Goal: Task Accomplishment & Management: Use online tool/utility

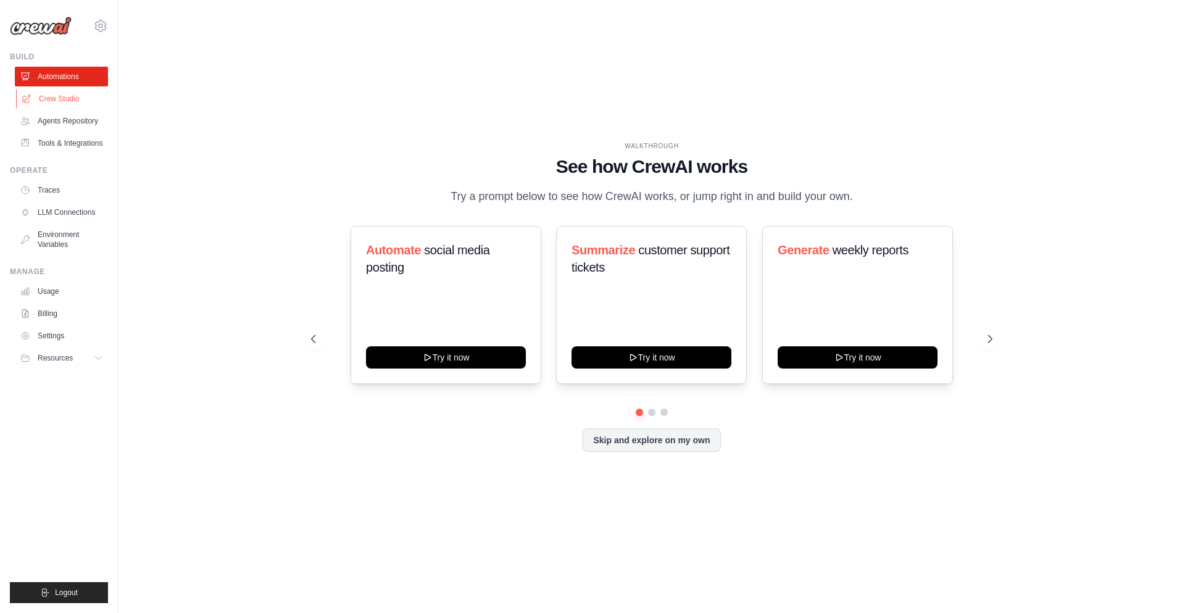
click at [85, 101] on link "Crew Studio" at bounding box center [62, 99] width 93 height 20
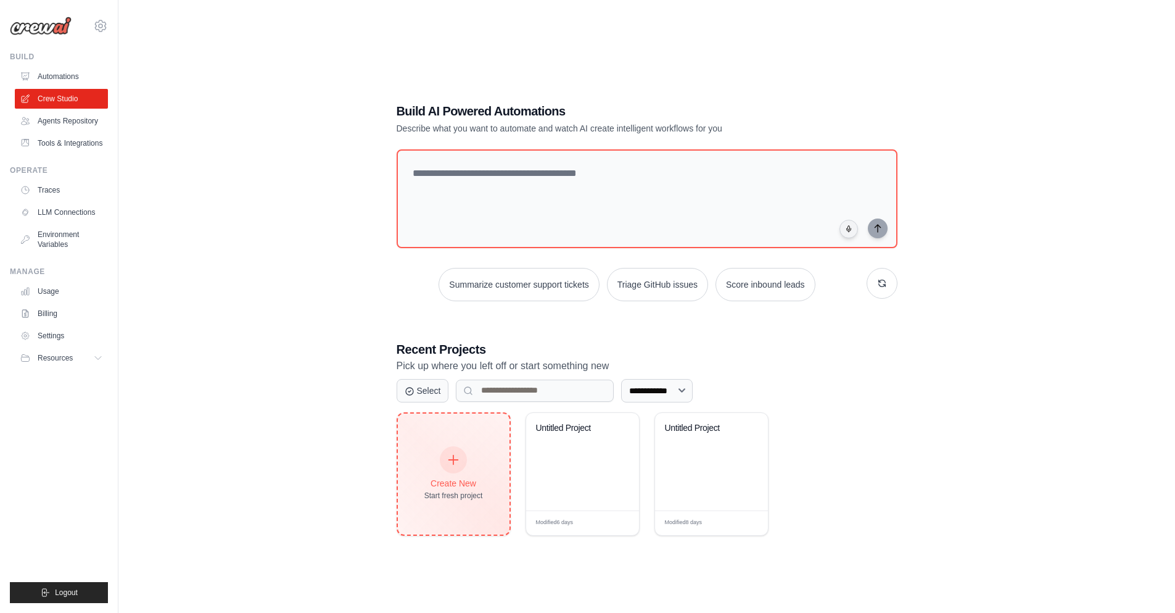
click at [494, 476] on div "Create New Start fresh project" at bounding box center [454, 473] width 112 height 121
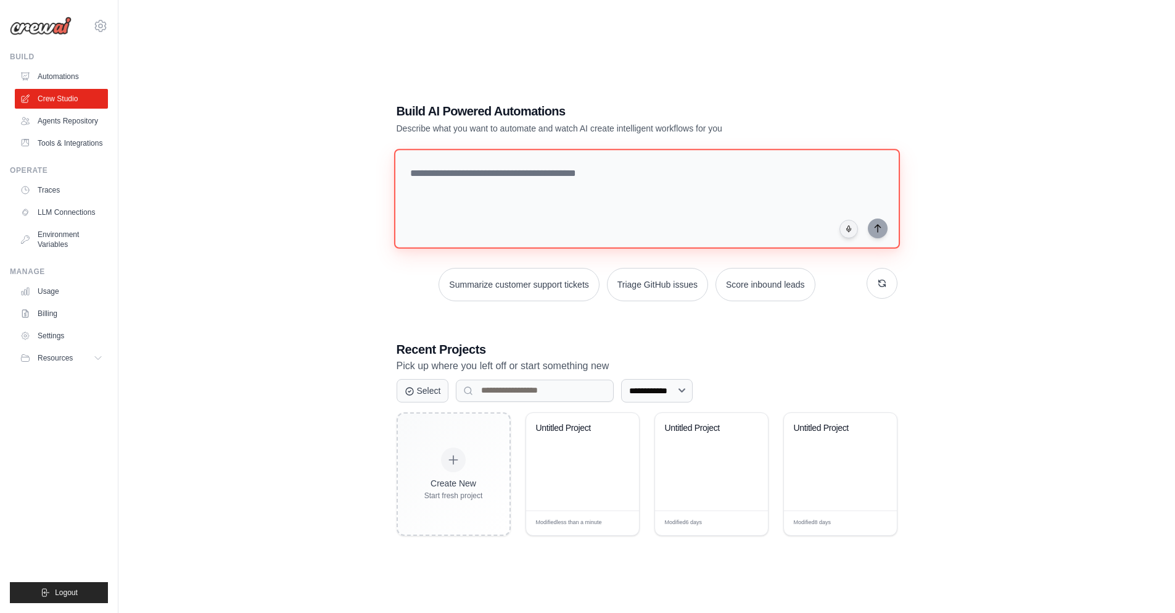
click at [507, 225] on textarea at bounding box center [647, 199] width 506 height 100
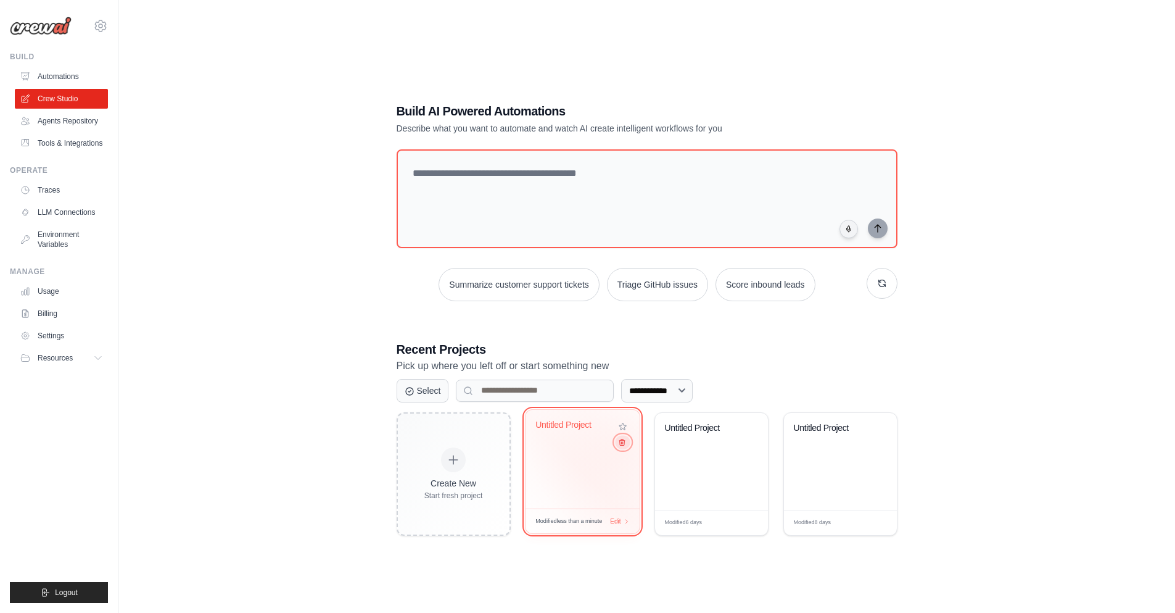
click at [621, 448] on button at bounding box center [622, 442] width 15 height 14
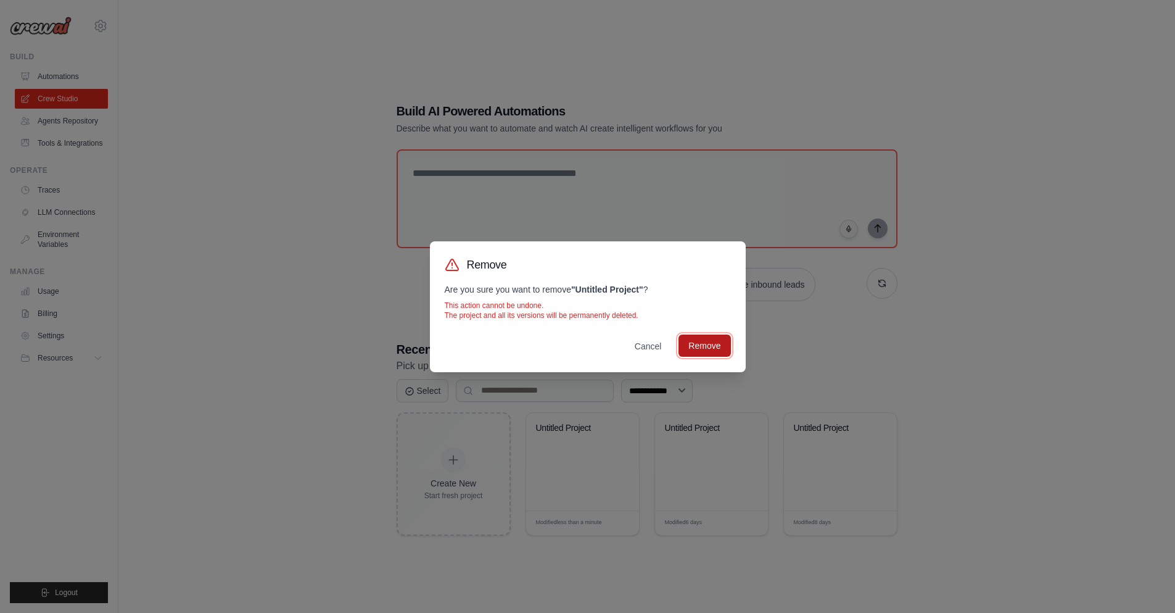
click at [714, 350] on button "Remove" at bounding box center [705, 345] width 52 height 22
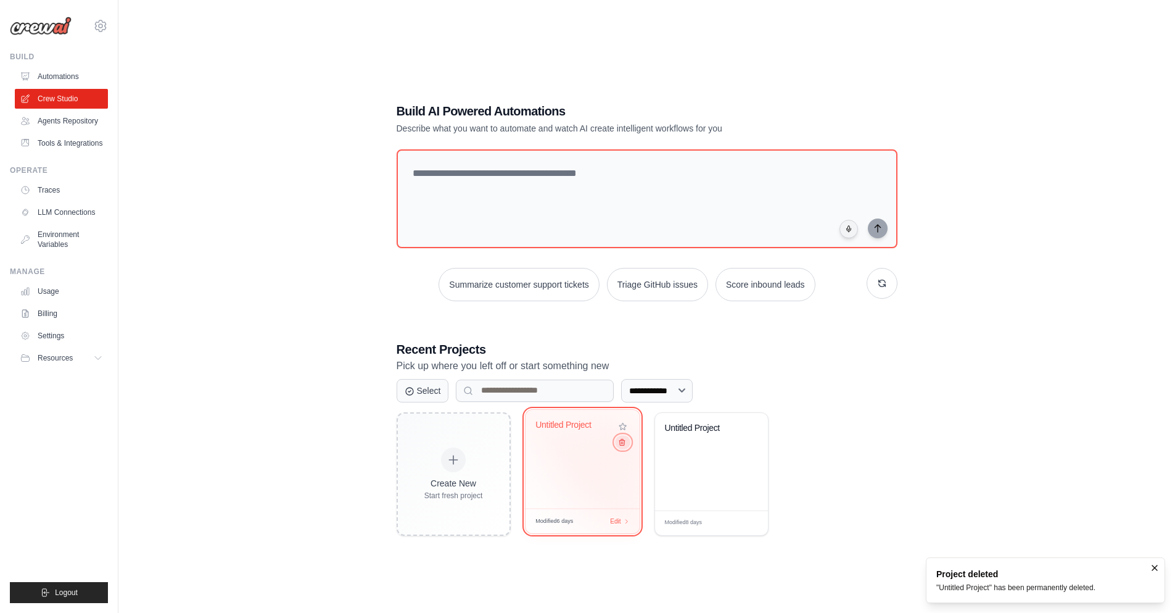
click at [621, 447] on button at bounding box center [622, 442] width 15 height 14
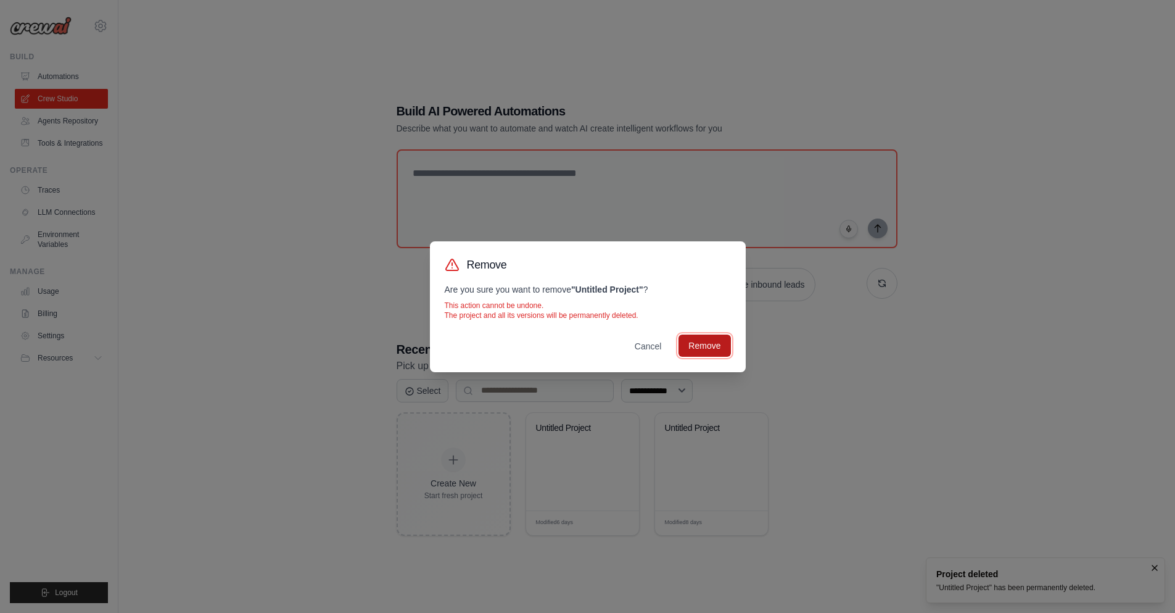
click at [698, 337] on button "Remove" at bounding box center [705, 345] width 52 height 22
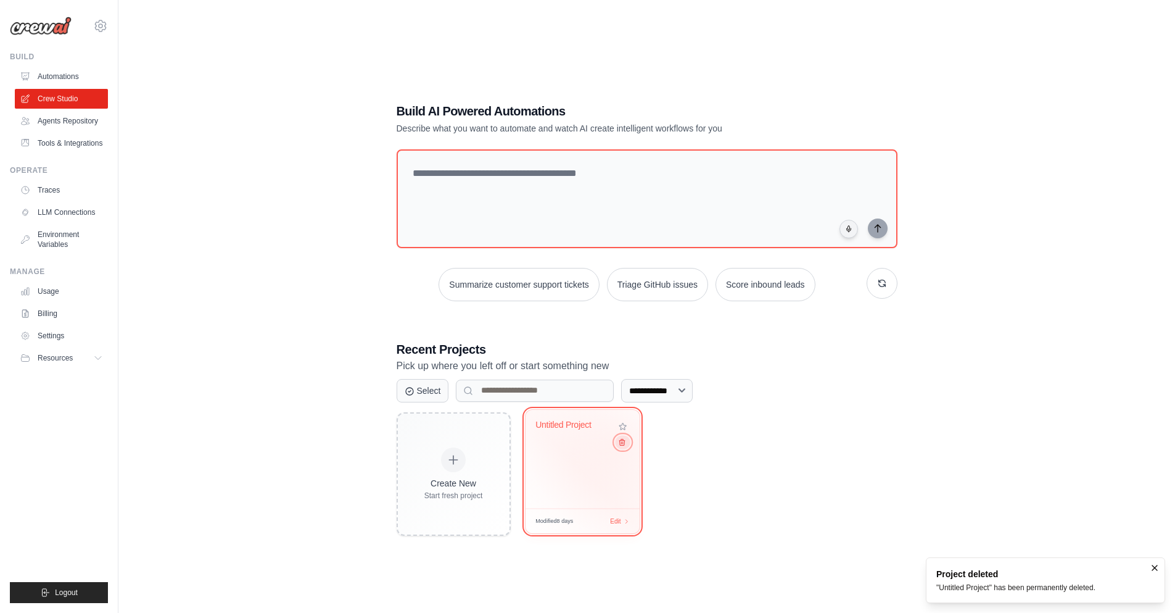
click at [619, 445] on icon at bounding box center [622, 441] width 8 height 8
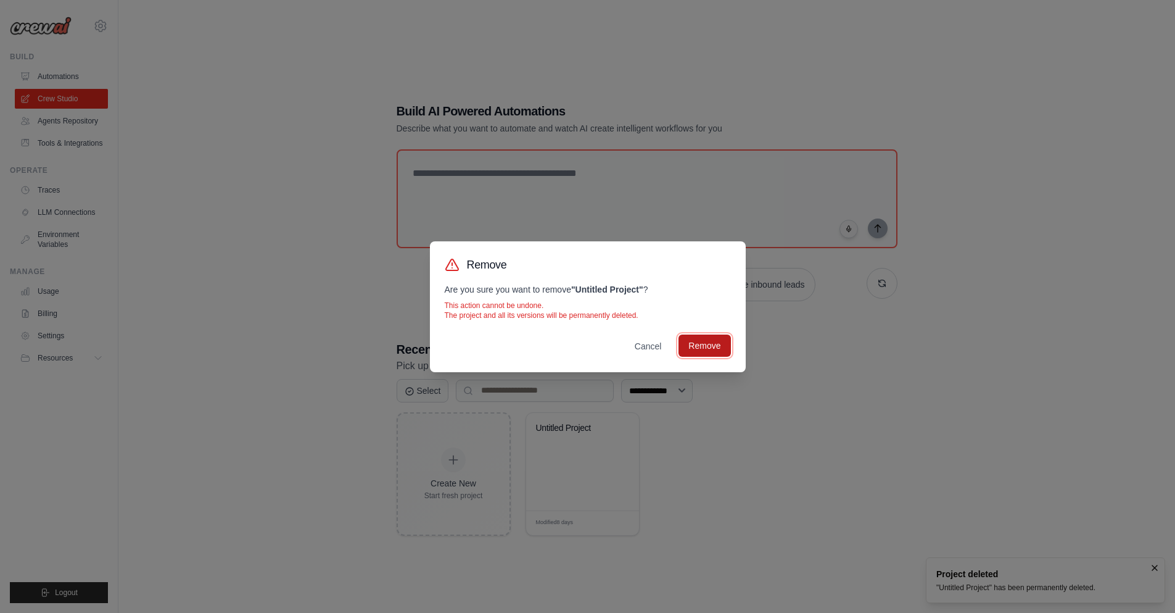
click at [700, 335] on button "Remove" at bounding box center [705, 345] width 52 height 22
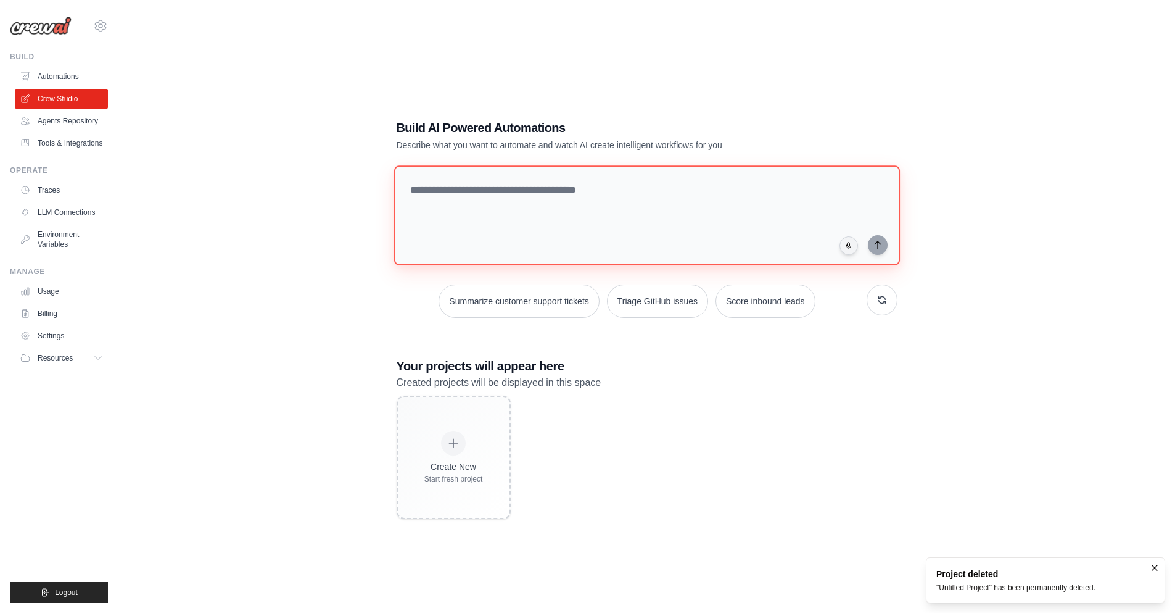
click at [717, 232] on textarea at bounding box center [647, 215] width 506 height 100
click at [534, 228] on textarea at bounding box center [647, 215] width 506 height 100
paste textarea "**********"
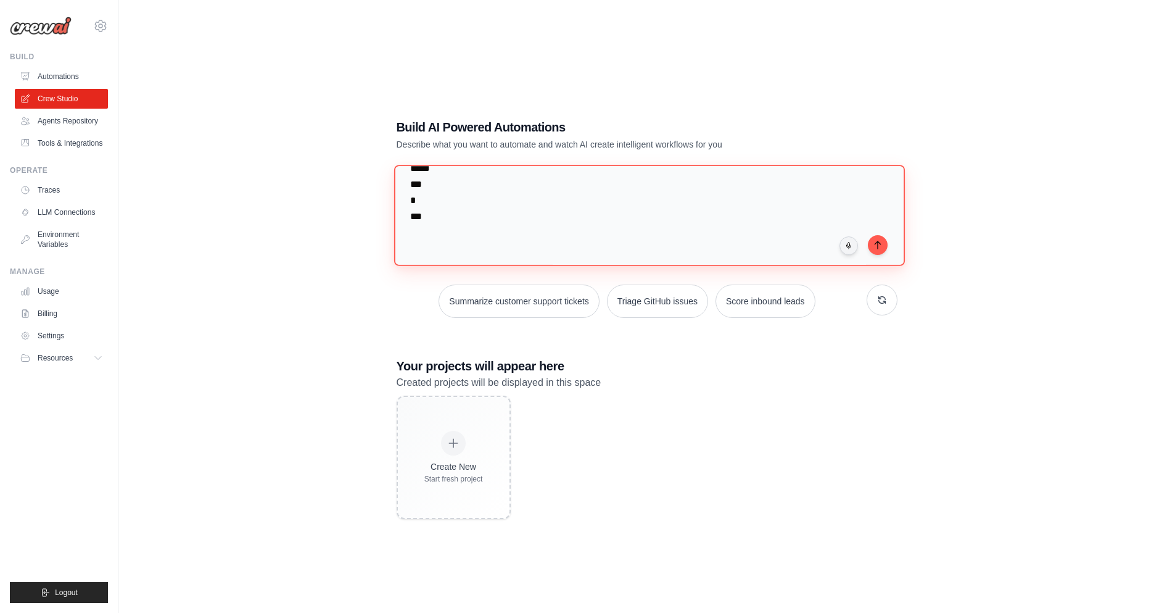
scroll to position [25, 0]
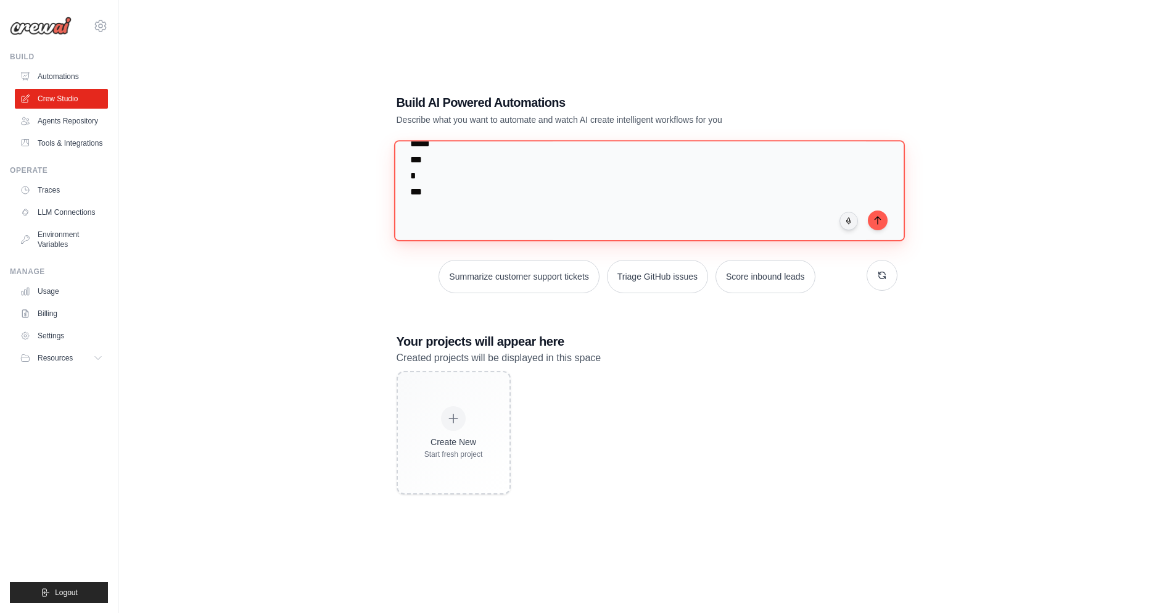
click at [721, 234] on textarea at bounding box center [649, 190] width 511 height 101
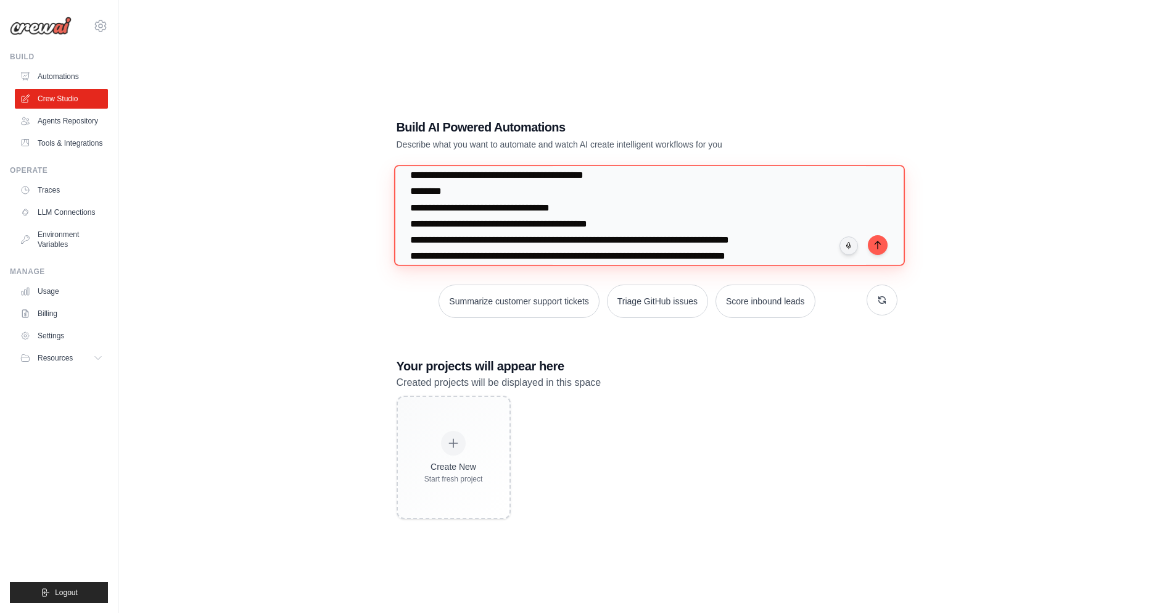
scroll to position [2830, 0]
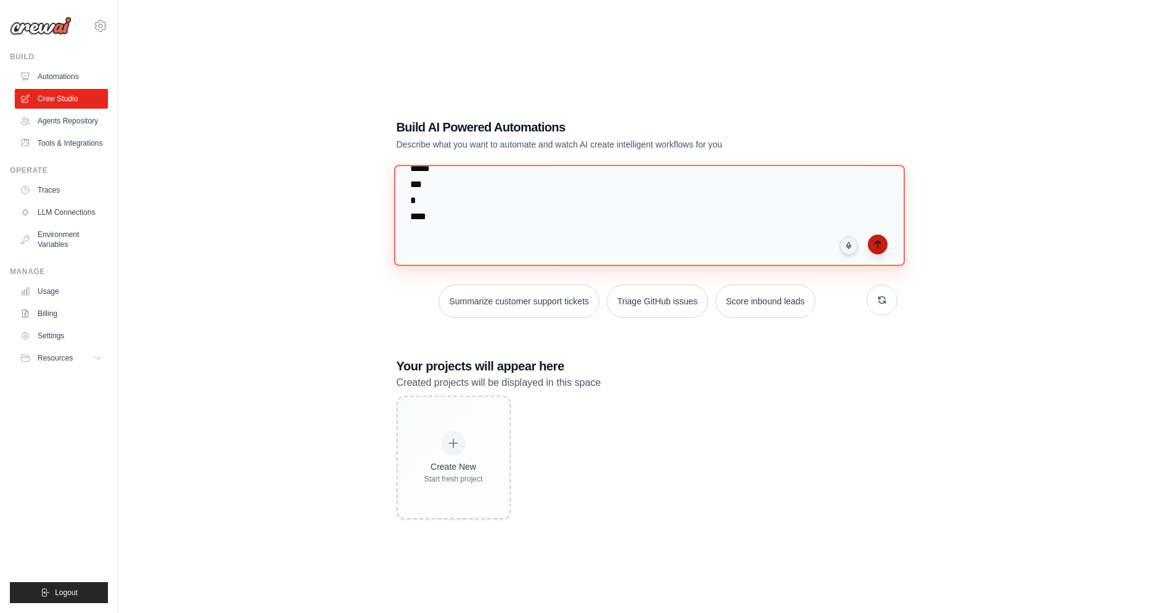
type textarea "**********"
click at [884, 247] on button "submit" at bounding box center [878, 244] width 20 height 20
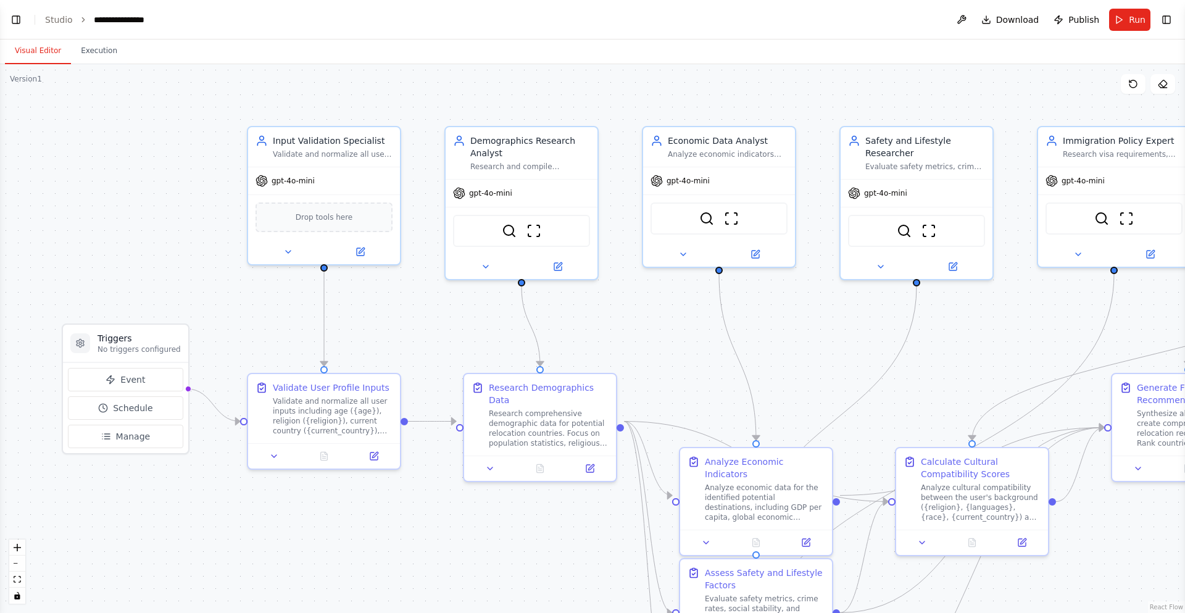
scroll to position [2449, 0]
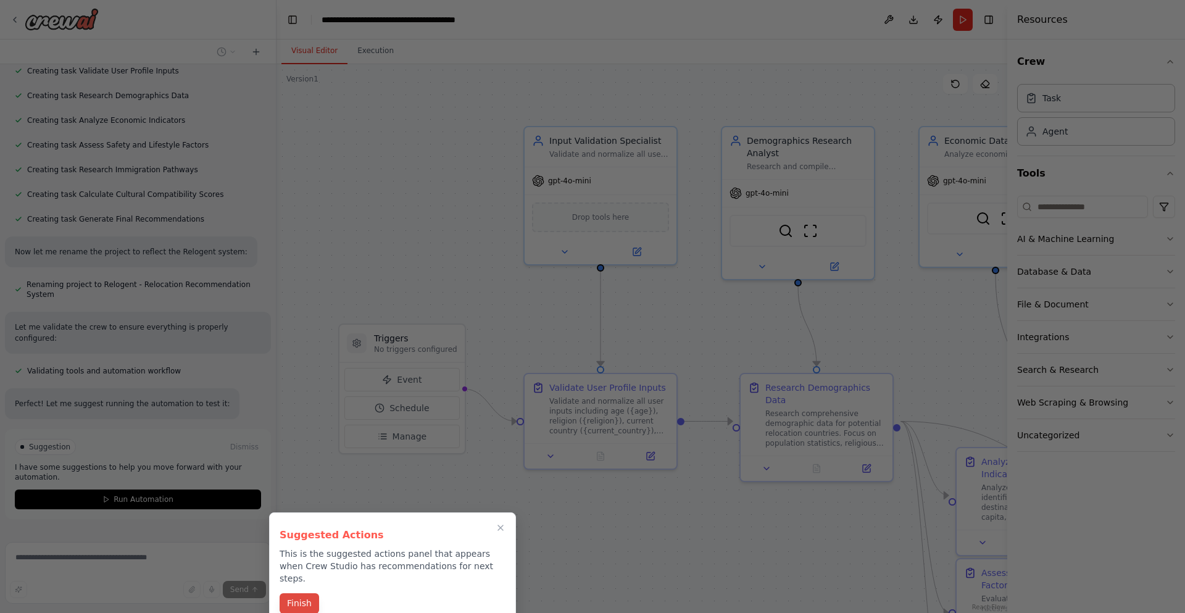
click at [314, 593] on button "Finish" at bounding box center [299, 603] width 39 height 20
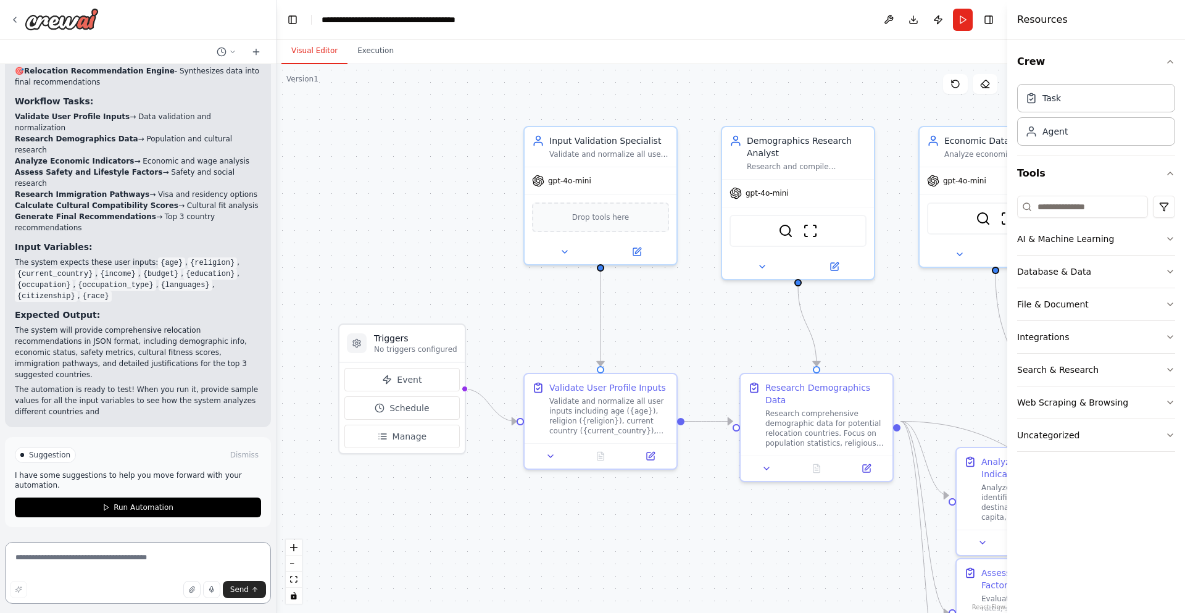
scroll to position [3157, 0]
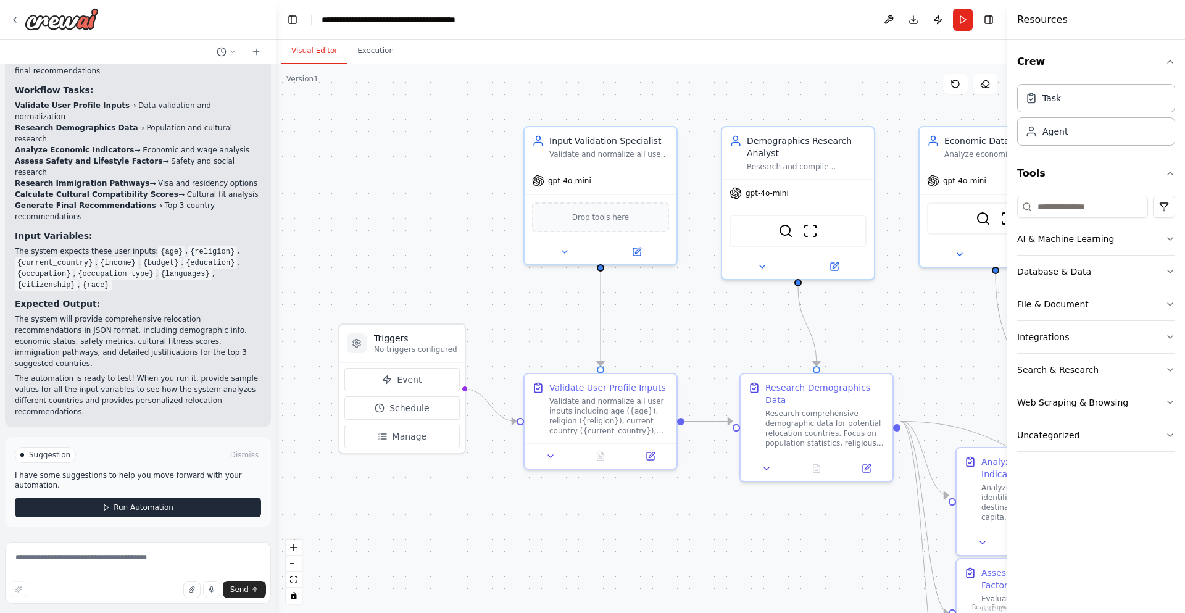
click at [199, 502] on button "Run Automation" at bounding box center [138, 507] width 246 height 20
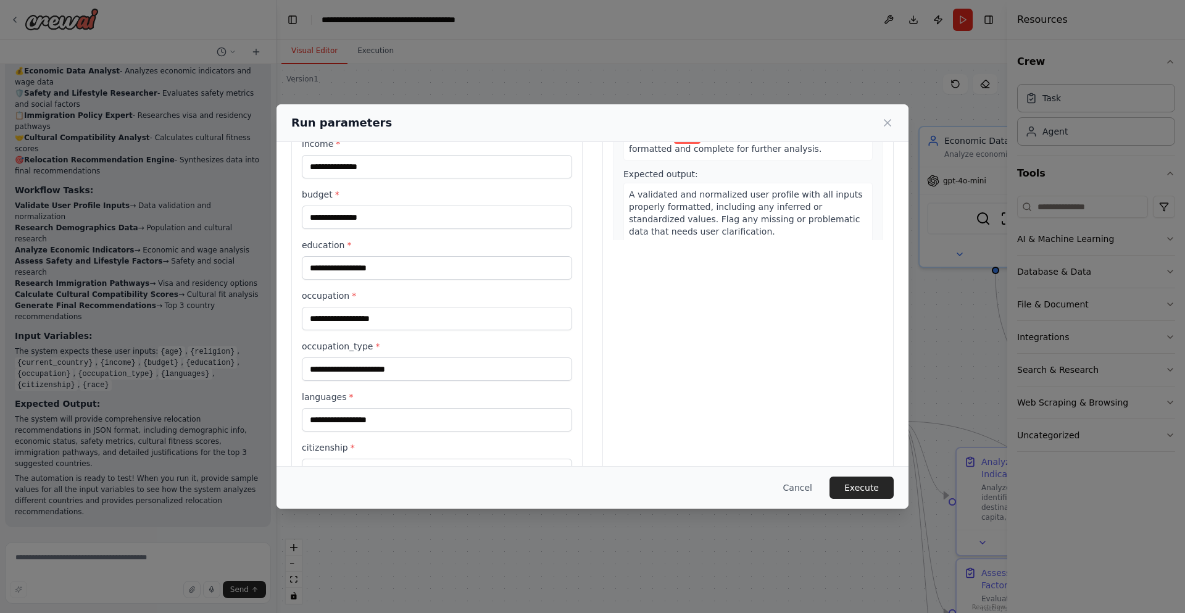
scroll to position [0, 0]
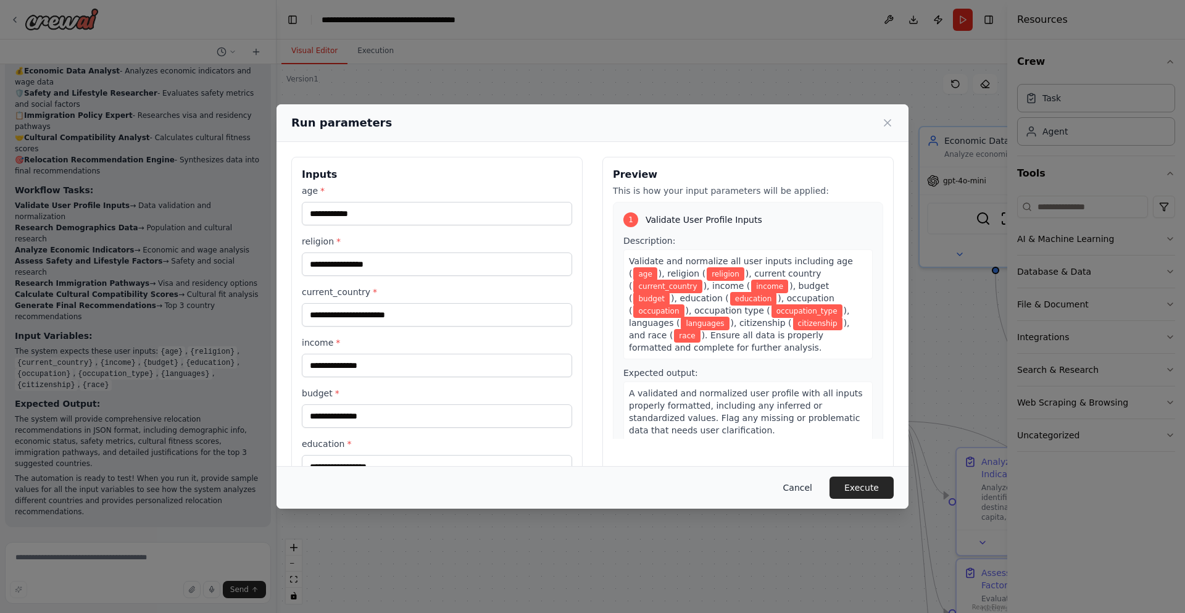
click at [794, 481] on button "Cancel" at bounding box center [797, 487] width 49 height 22
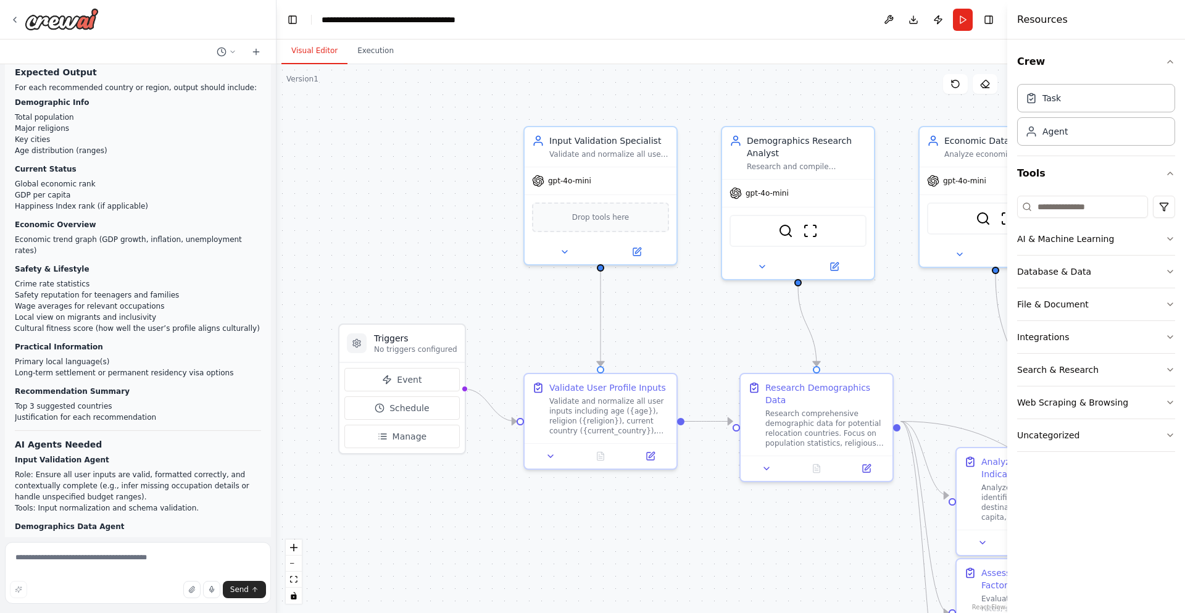
scroll to position [329, 0]
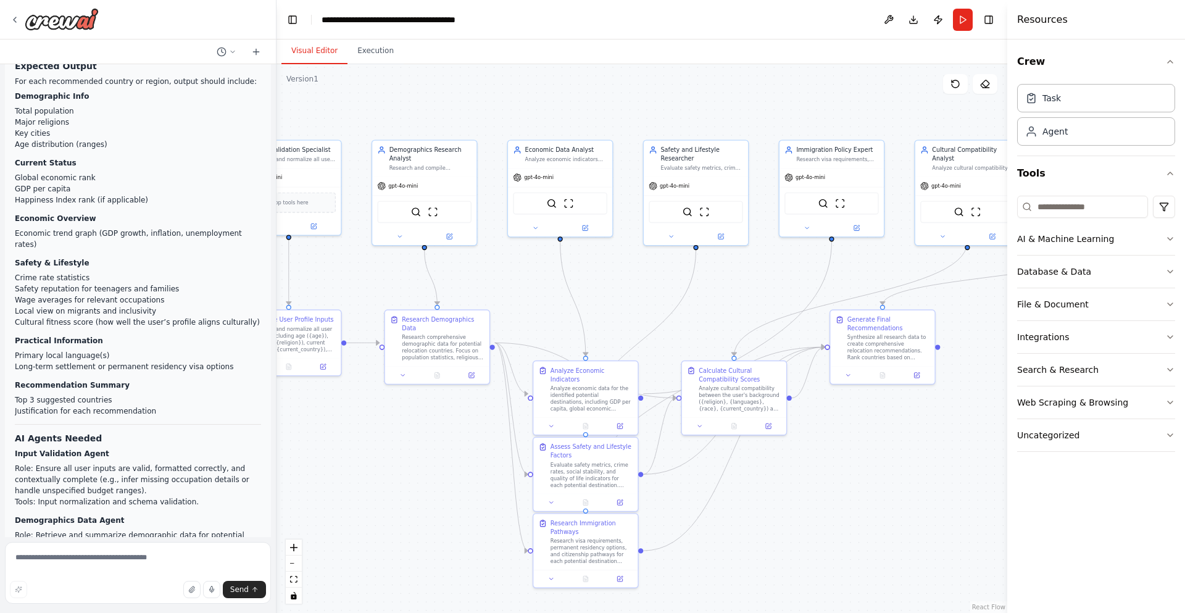
drag, startPoint x: 647, startPoint y: 336, endPoint x: 352, endPoint y: 284, distance: 298.9
click at [352, 284] on div ".deletable-edge-delete-btn { width: 20px; height: 20px; border: 0px solid #ffff…" at bounding box center [641, 338] width 731 height 549
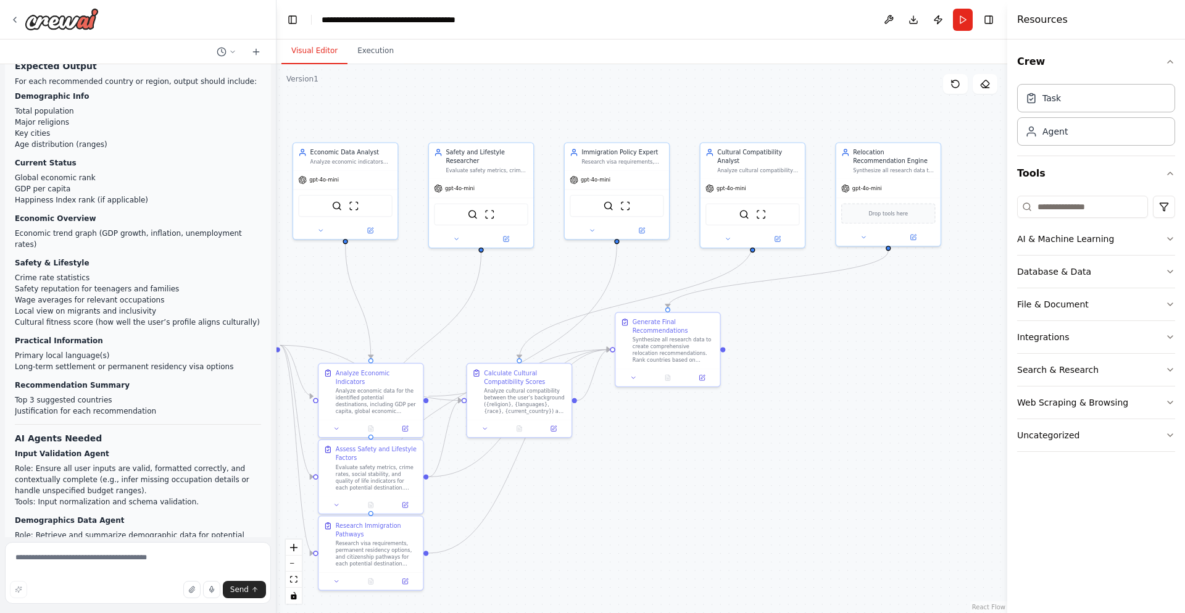
drag, startPoint x: 923, startPoint y: 439, endPoint x: 719, endPoint y: 439, distance: 204.2
click at [719, 439] on div ".deletable-edge-delete-btn { width: 20px; height: 20px; border: 0px solid #ffff…" at bounding box center [641, 338] width 731 height 549
click at [1095, 327] on button "Integrations" at bounding box center [1096, 337] width 158 height 32
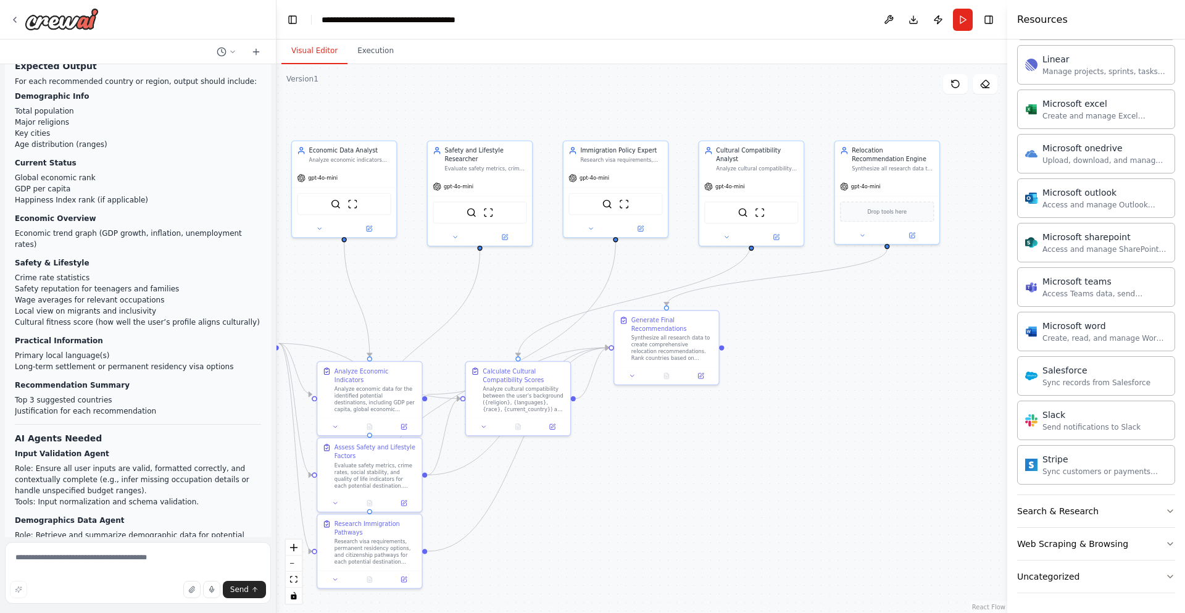
scroll to position [193, 0]
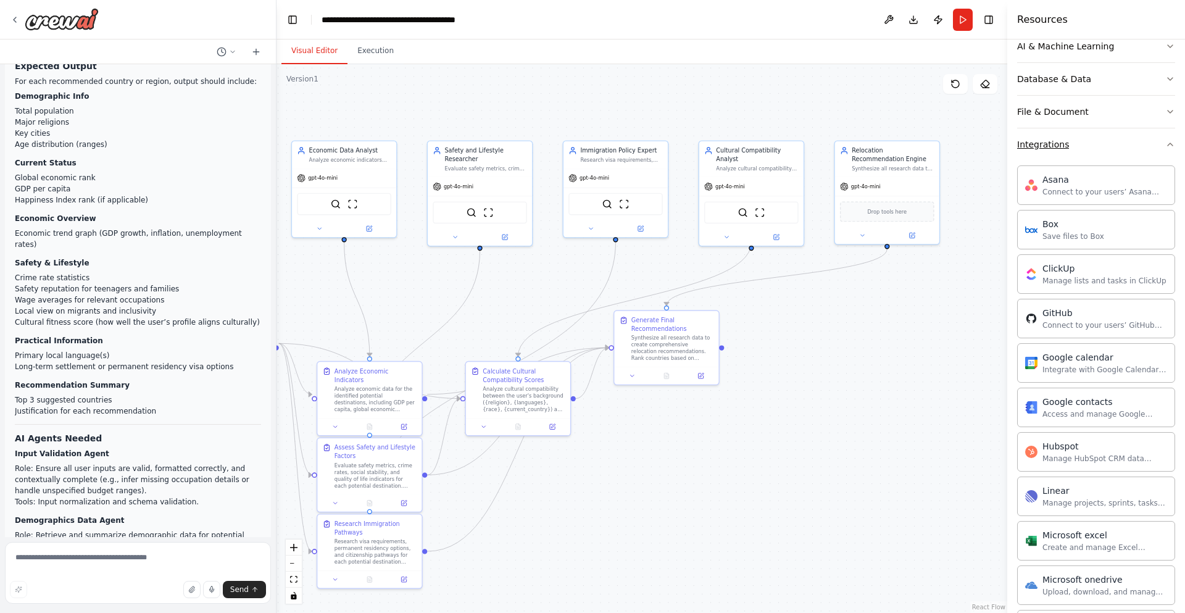
click at [1138, 139] on button "Integrations" at bounding box center [1096, 144] width 158 height 32
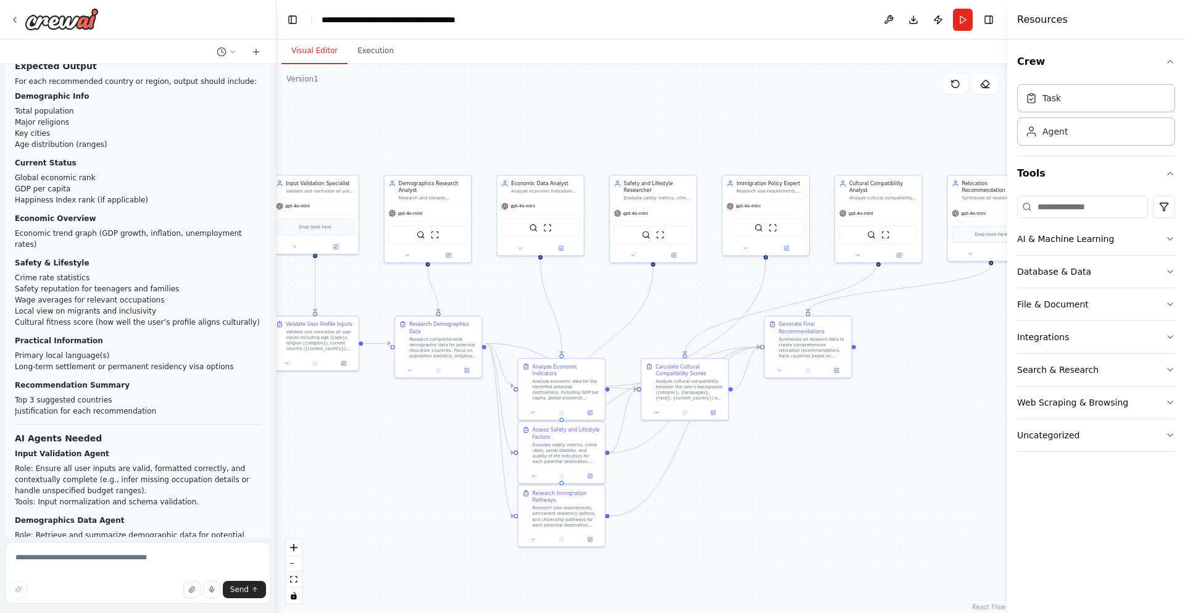
drag, startPoint x: 798, startPoint y: 399, endPoint x: 904, endPoint y: 395, distance: 105.6
click at [904, 395] on div ".deletable-edge-delete-btn { width: 20px; height: 20px; border: 0px solid #ffff…" at bounding box center [641, 338] width 731 height 549
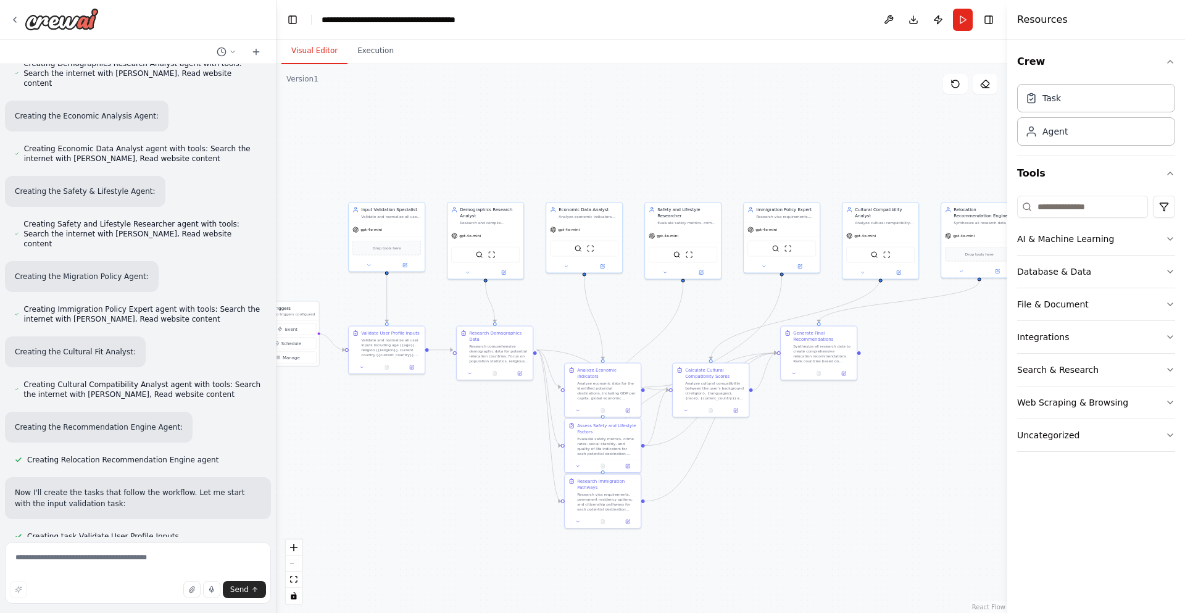
scroll to position [3057, 0]
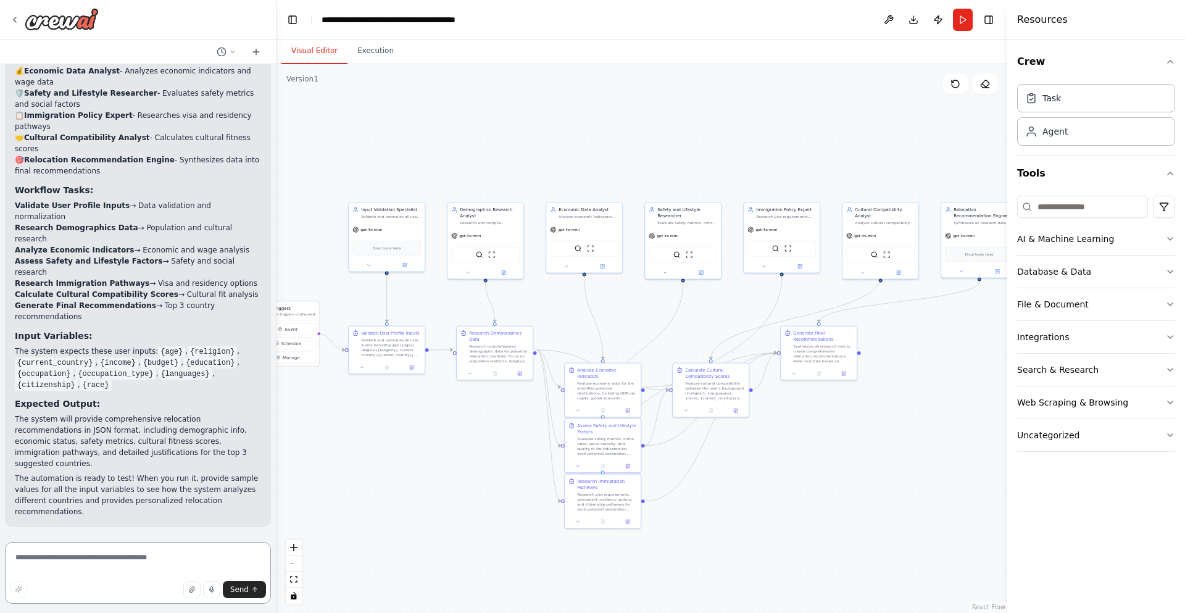
click at [115, 564] on textarea at bounding box center [138, 573] width 266 height 62
type textarea "*"
type textarea "**********"
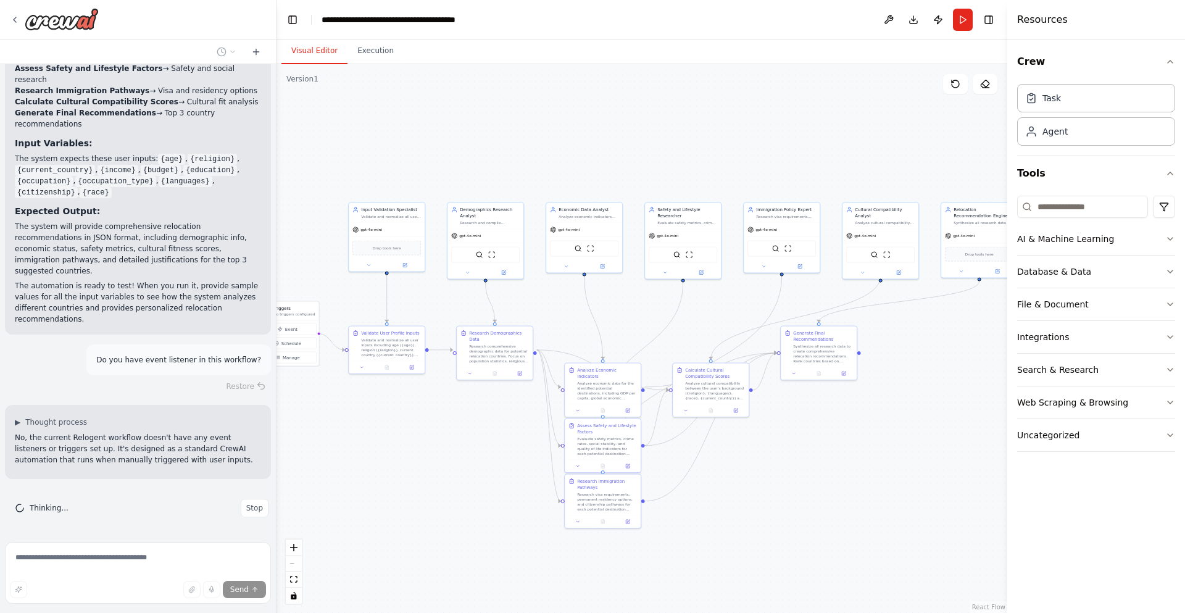
scroll to position [3261, 0]
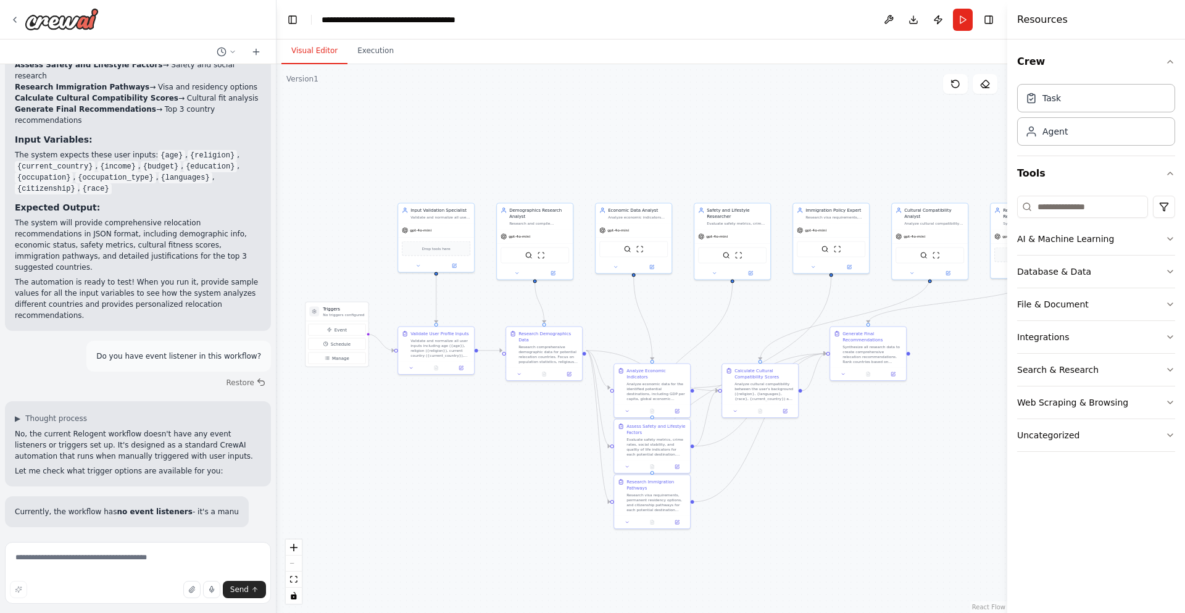
drag, startPoint x: 356, startPoint y: 500, endPoint x: 416, endPoint y: 495, distance: 60.7
click at [416, 495] on div ".deletable-edge-delete-btn { width: 20px; height: 20px; border: 0px solid #ffff…" at bounding box center [641, 338] width 731 height 549
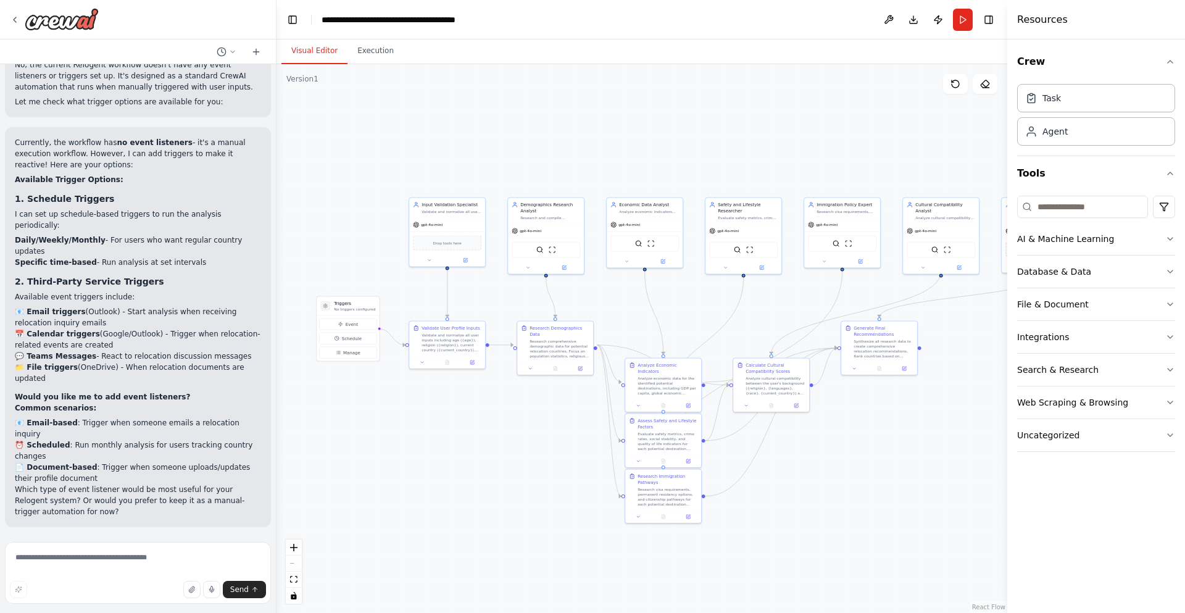
scroll to position [3567, 0]
click at [155, 552] on textarea at bounding box center [138, 573] width 266 height 62
type textarea "*"
type textarea "**********"
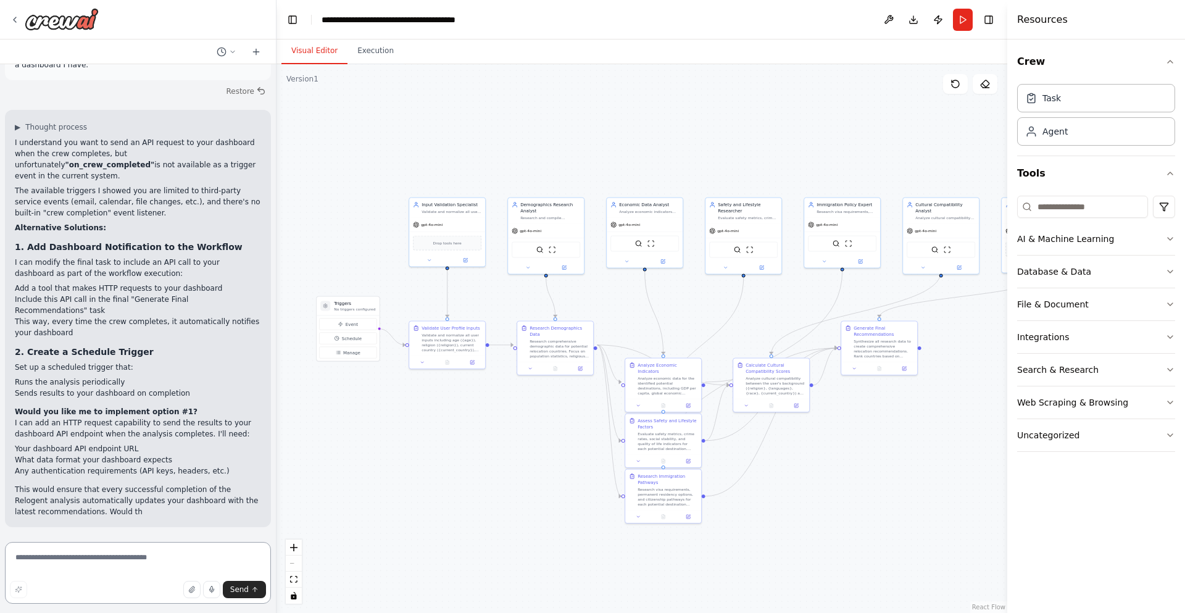
scroll to position [4043, 0]
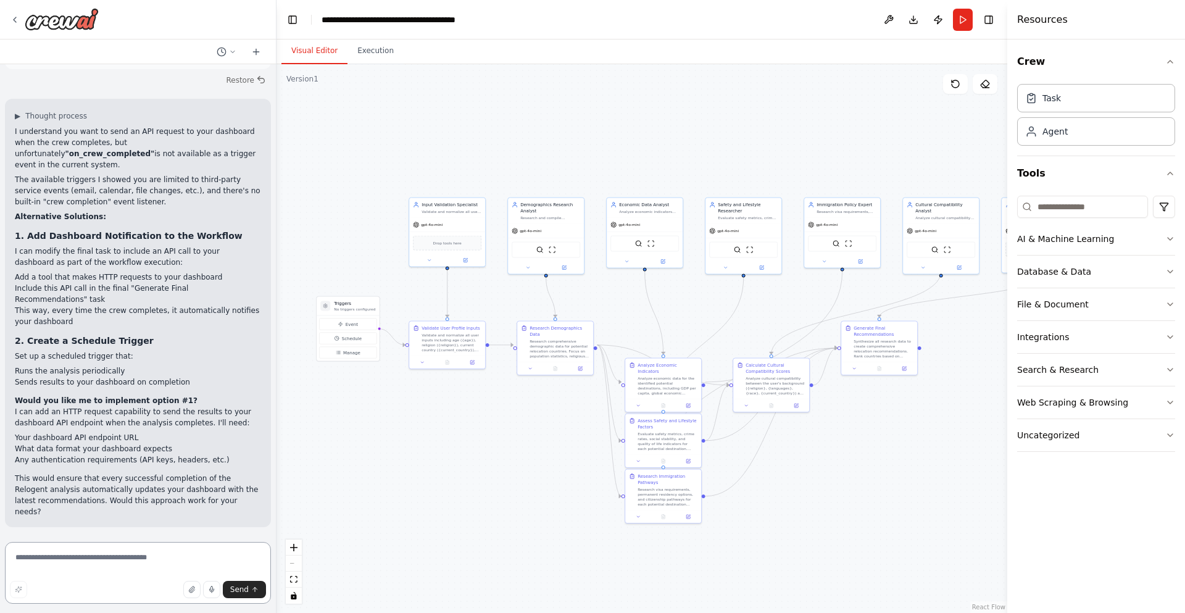
click at [155, 553] on textarea at bounding box center [138, 573] width 266 height 62
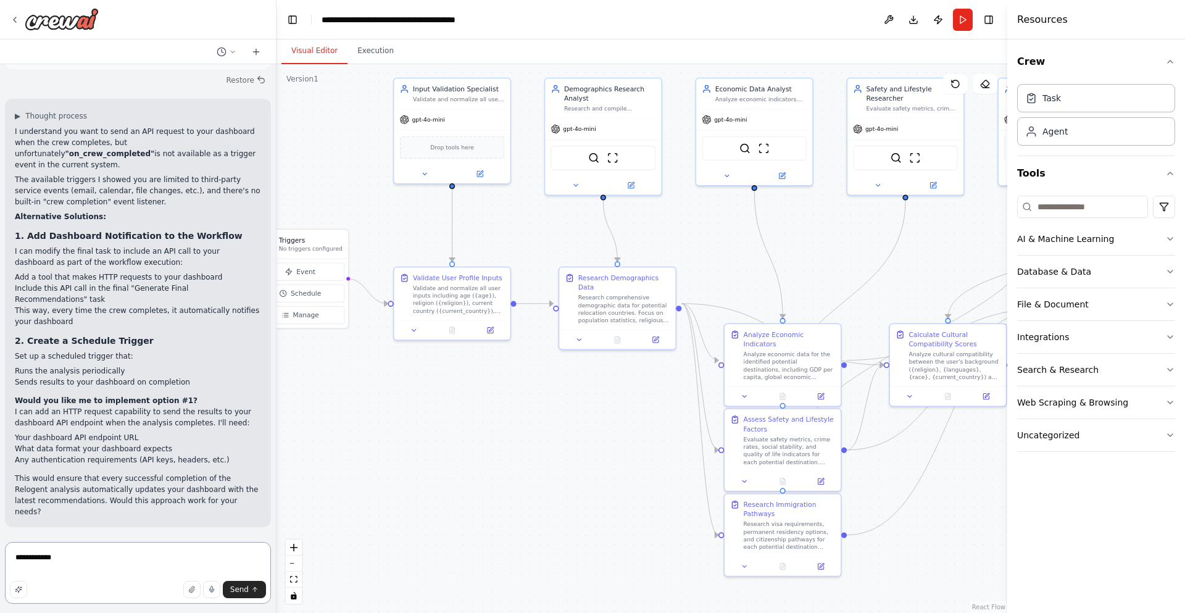
type textarea "**********"
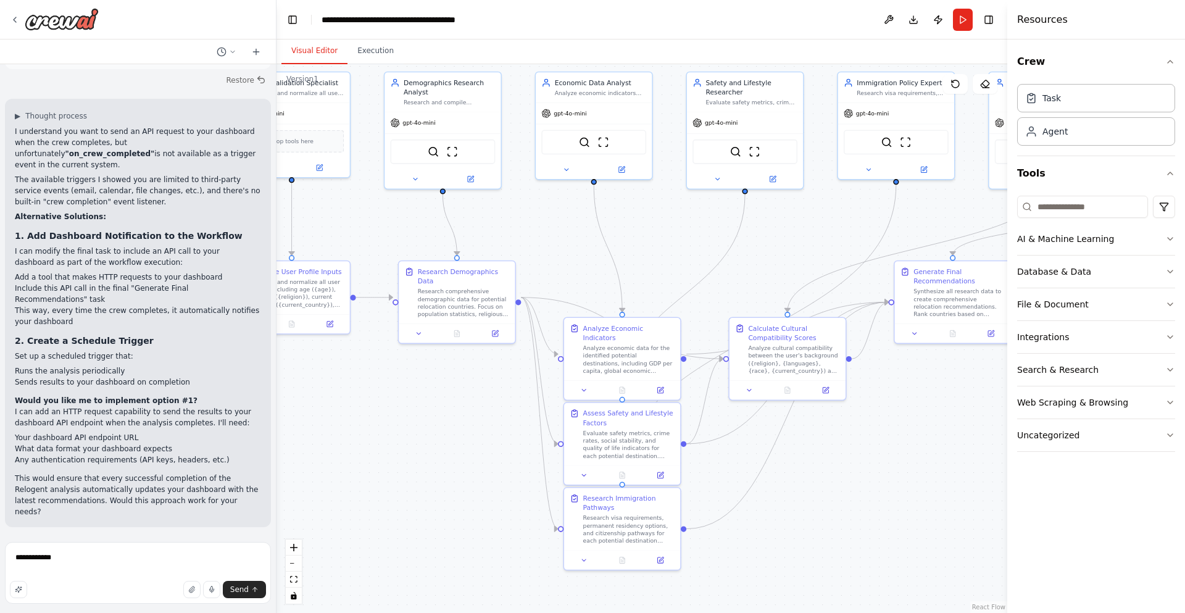
drag, startPoint x: 544, startPoint y: 437, endPoint x: 382, endPoint y: 430, distance: 162.4
click at [382, 430] on div ".deletable-edge-delete-btn { width: 20px; height: 20px; border: 0px solid #ffff…" at bounding box center [641, 338] width 731 height 549
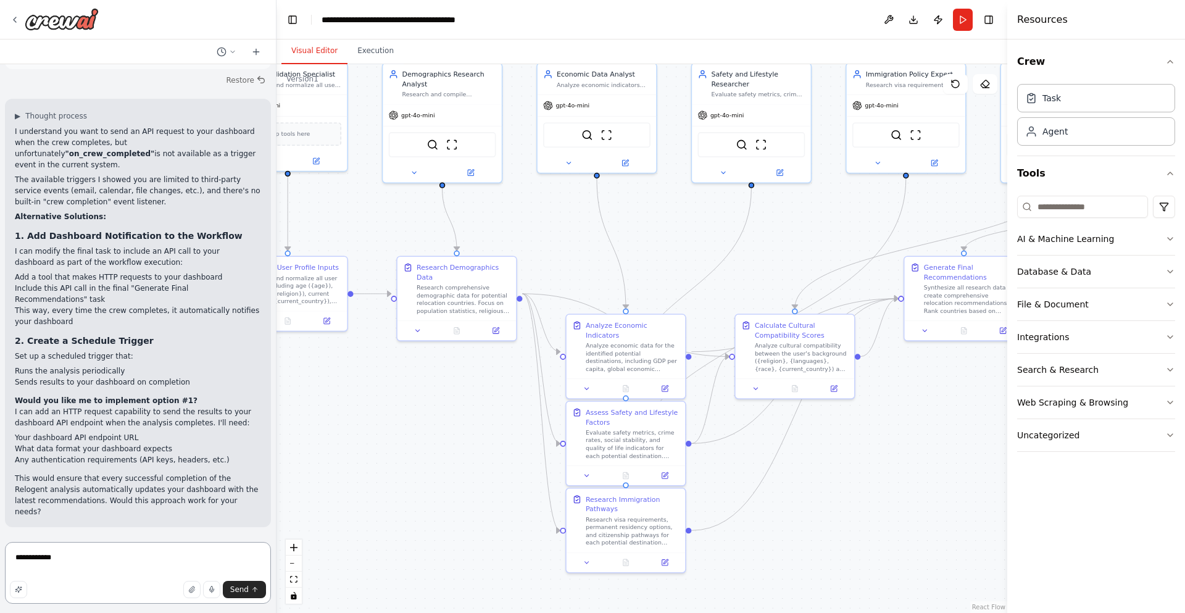
click at [179, 560] on textarea "**********" at bounding box center [138, 573] width 266 height 62
click at [956, 19] on button "Run" at bounding box center [963, 20] width 20 height 22
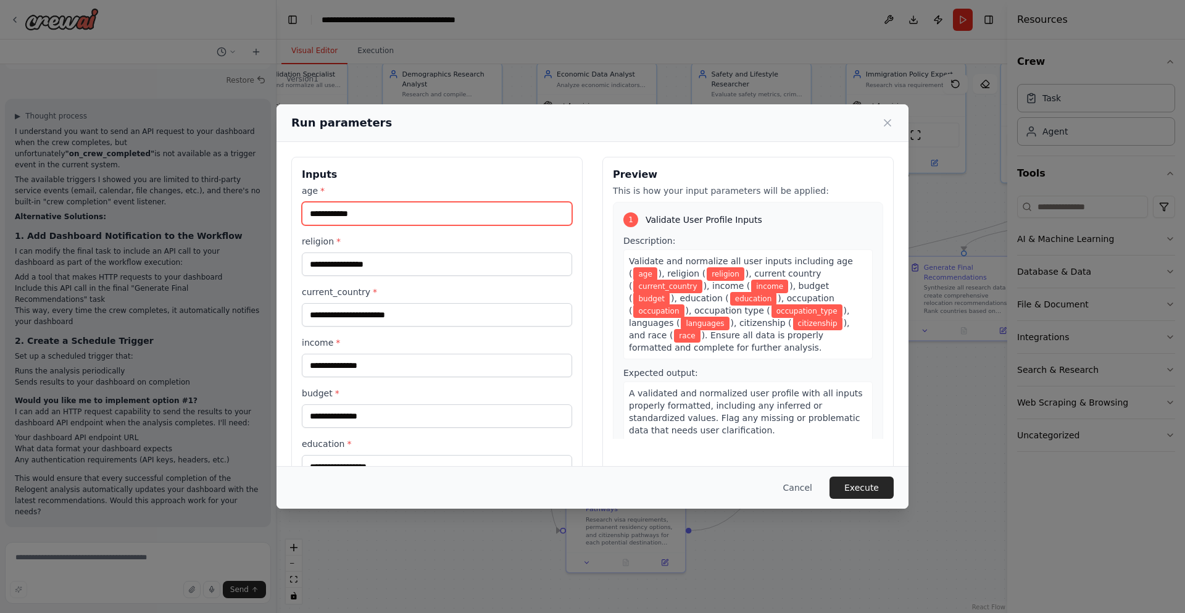
click at [403, 205] on input "age *" at bounding box center [437, 213] width 270 height 23
type input "**"
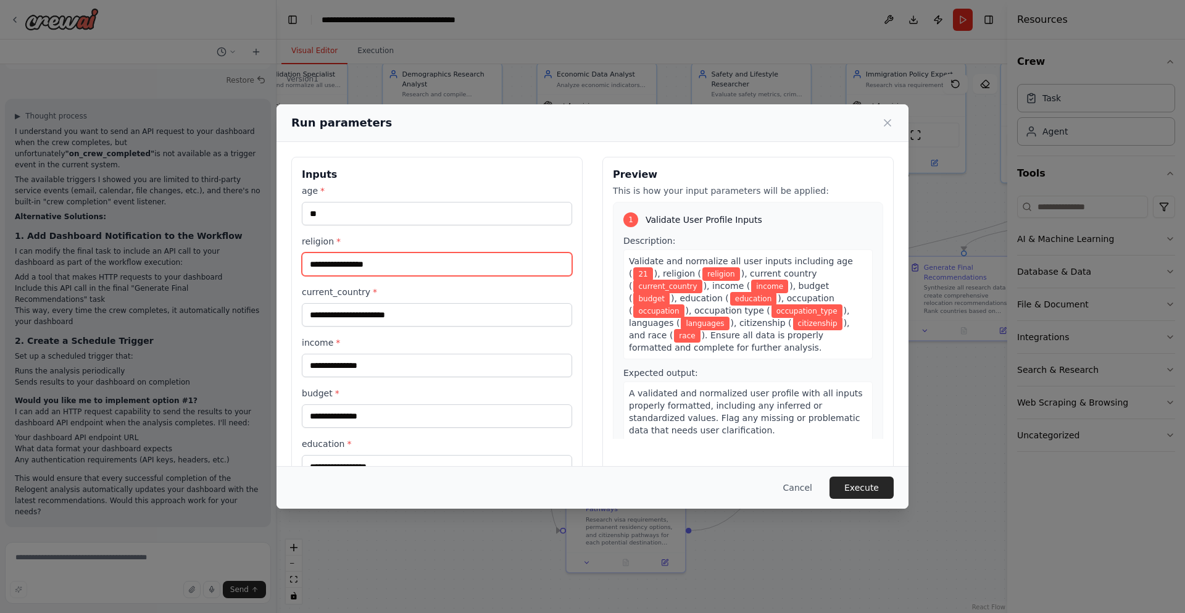
click at [387, 268] on input "religion *" at bounding box center [437, 263] width 270 height 23
type input "*"
type input "*********"
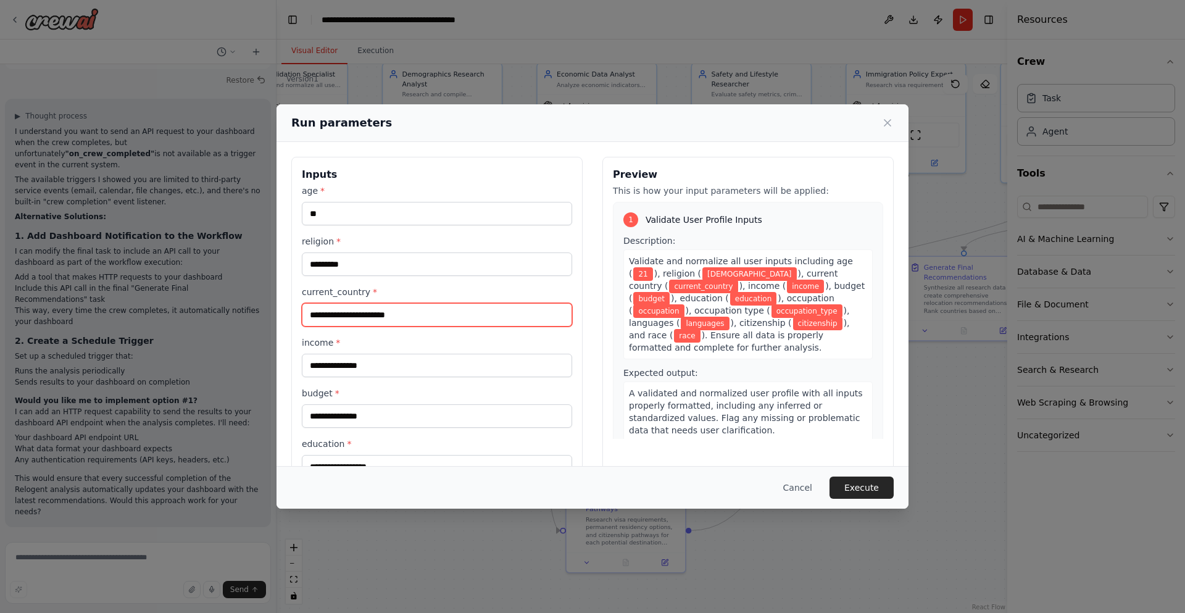
click at [404, 320] on input "current_country *" at bounding box center [437, 314] width 270 height 23
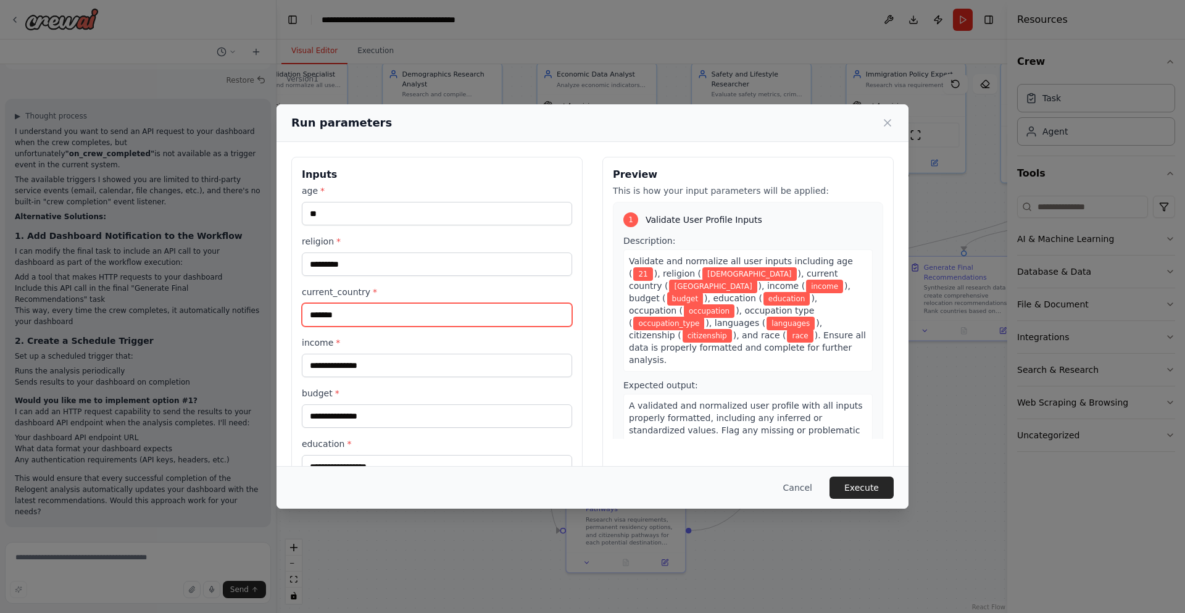
type input "*******"
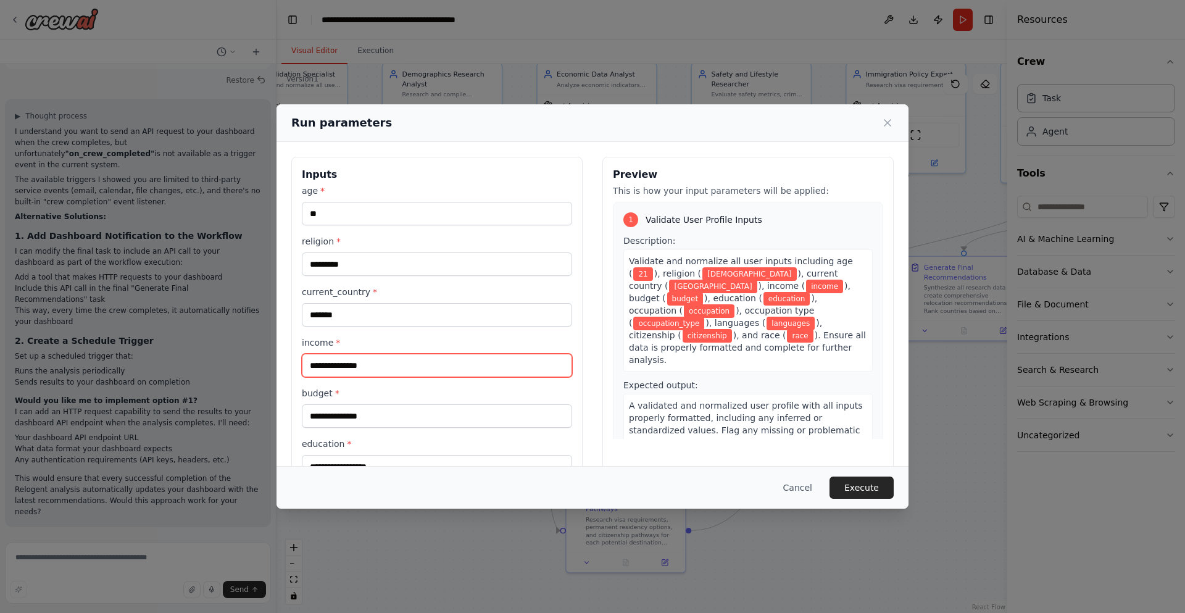
click at [399, 354] on input "income *" at bounding box center [437, 365] width 270 height 23
type input "*"
type input "****"
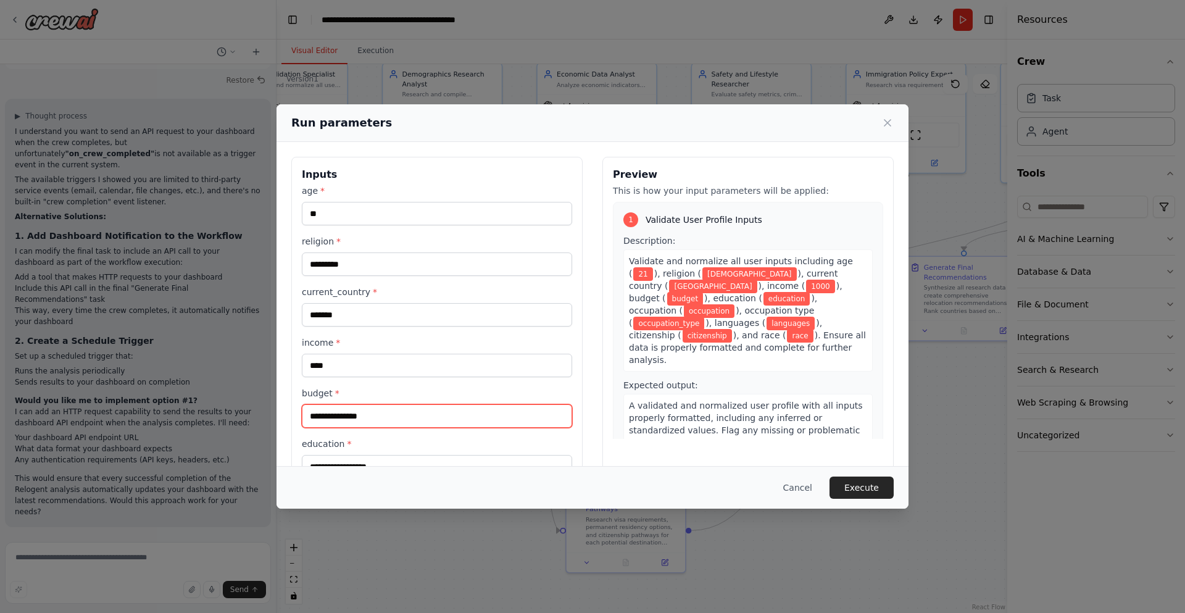
click at [367, 417] on input "budget *" at bounding box center [437, 415] width 270 height 23
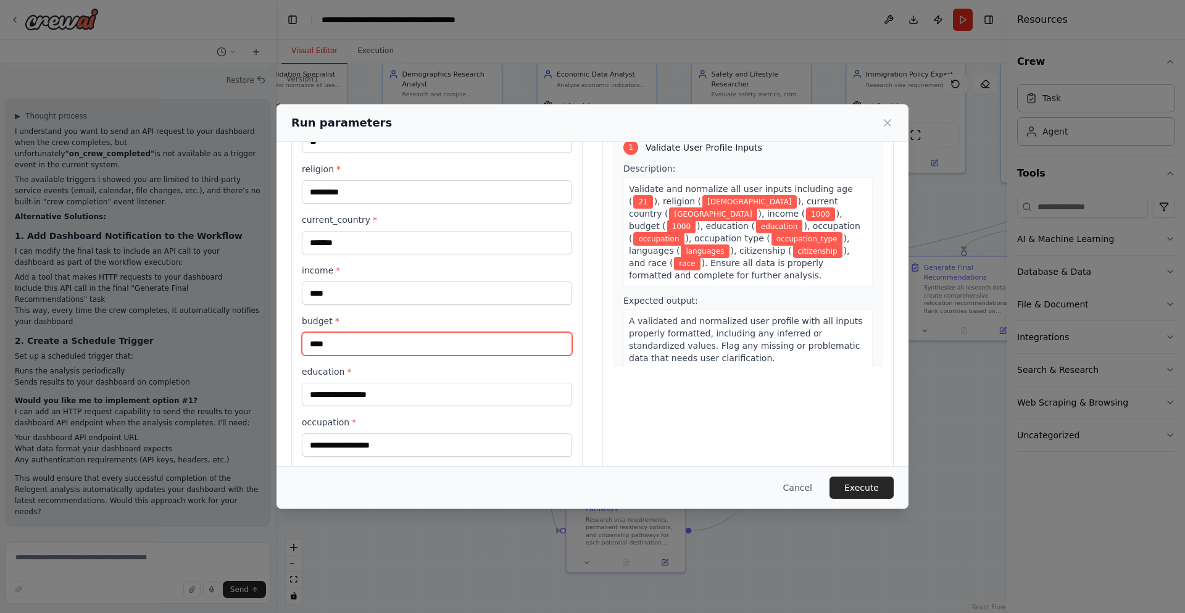
type input "****"
click at [379, 395] on input "education *" at bounding box center [437, 394] width 270 height 23
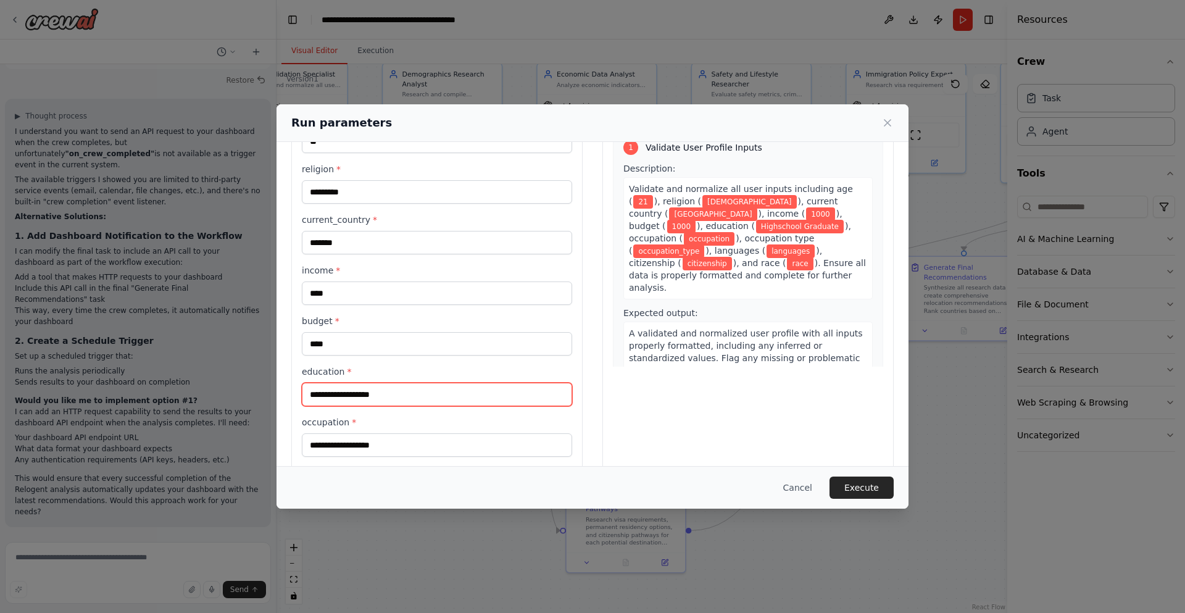
type input "**********"
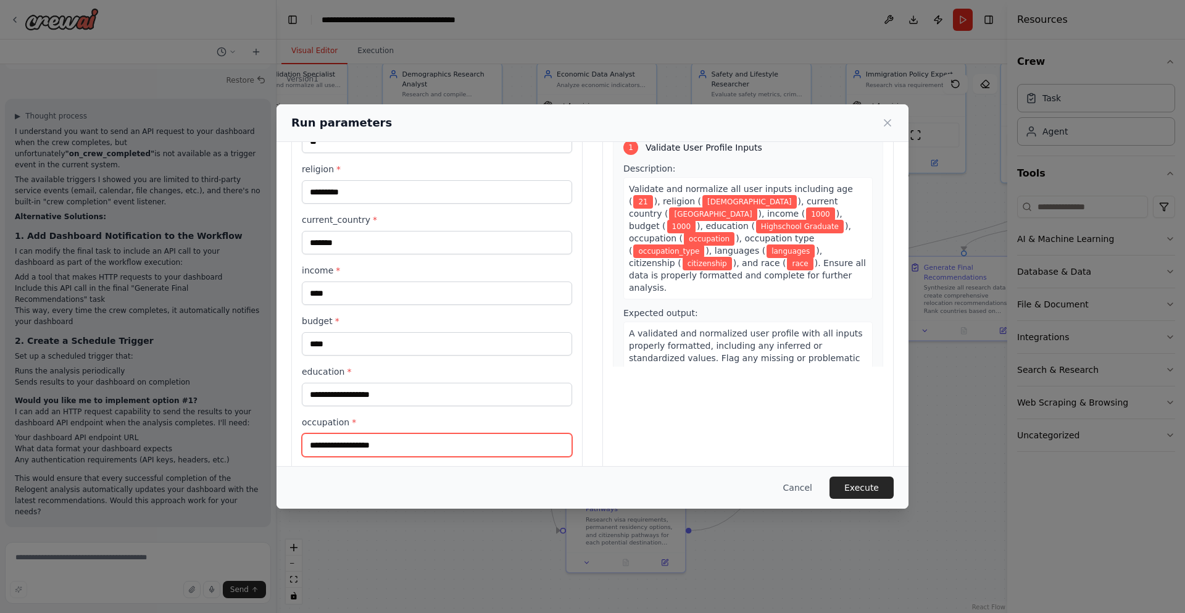
click at [442, 437] on input "occupation *" at bounding box center [437, 444] width 270 height 23
type input "**********"
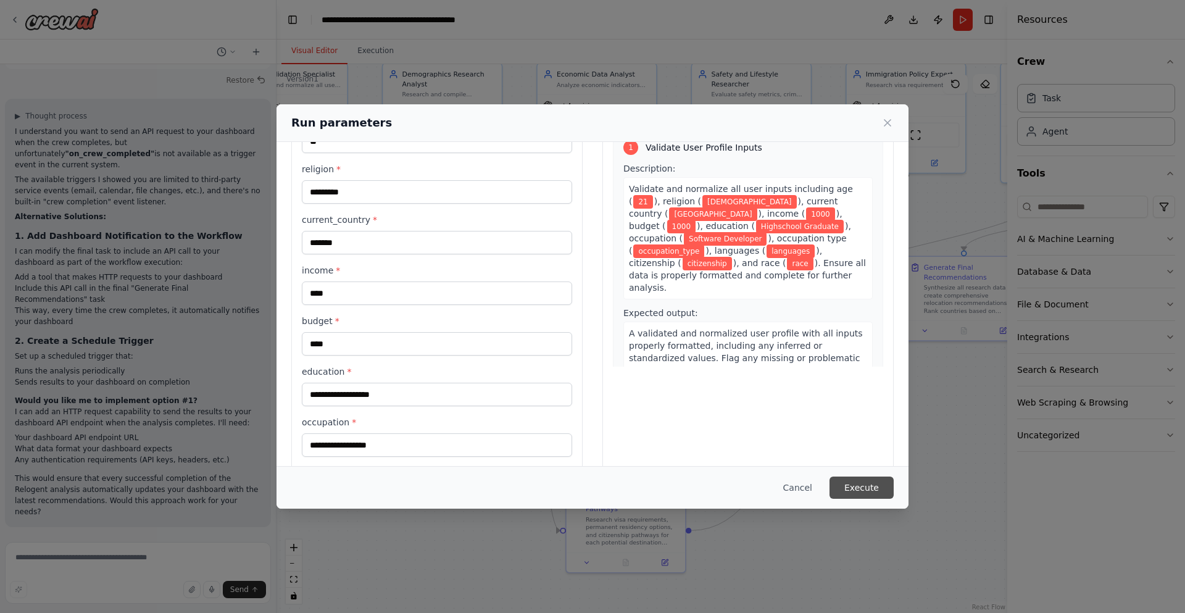
click at [870, 487] on button "Execute" at bounding box center [861, 487] width 64 height 22
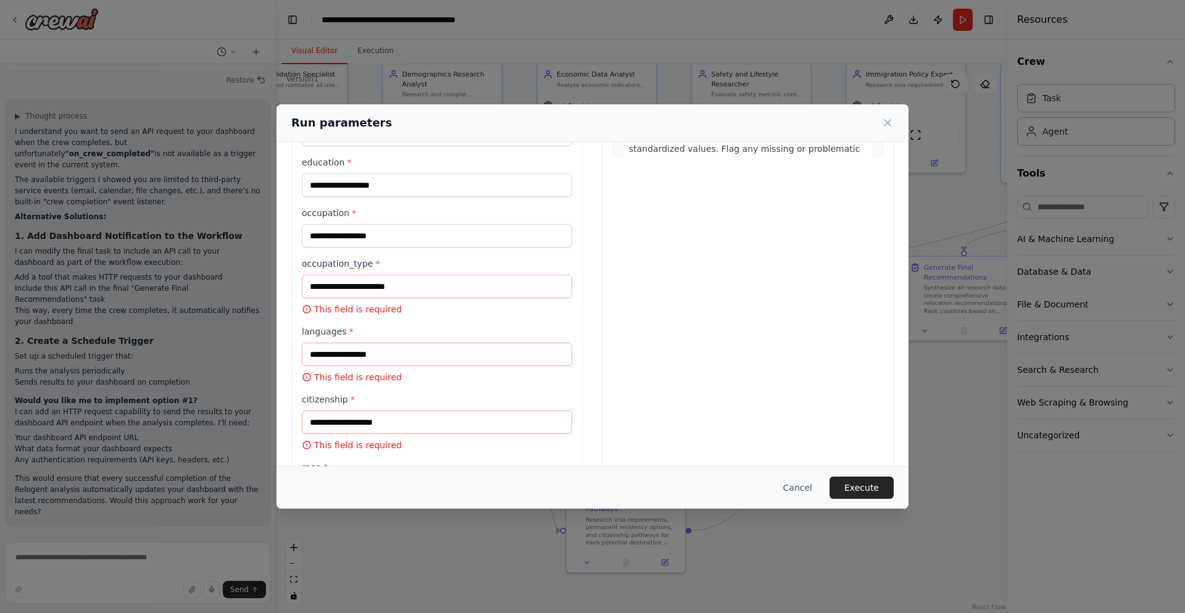
scroll to position [294, 0]
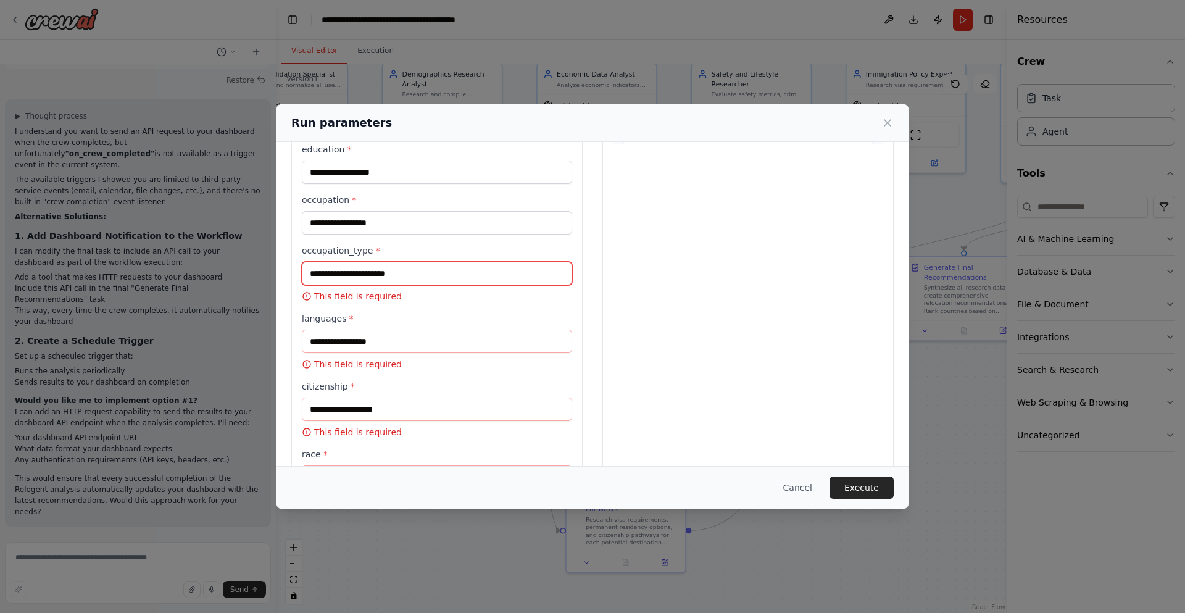
click at [473, 275] on input "occupation_type *" at bounding box center [437, 273] width 270 height 23
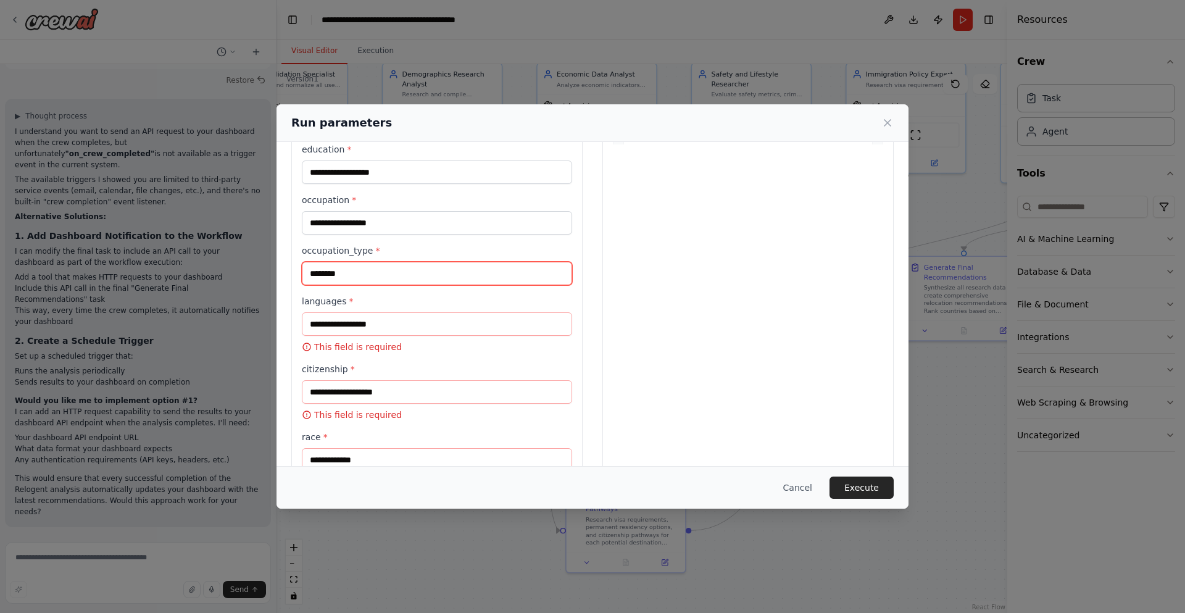
type input "********"
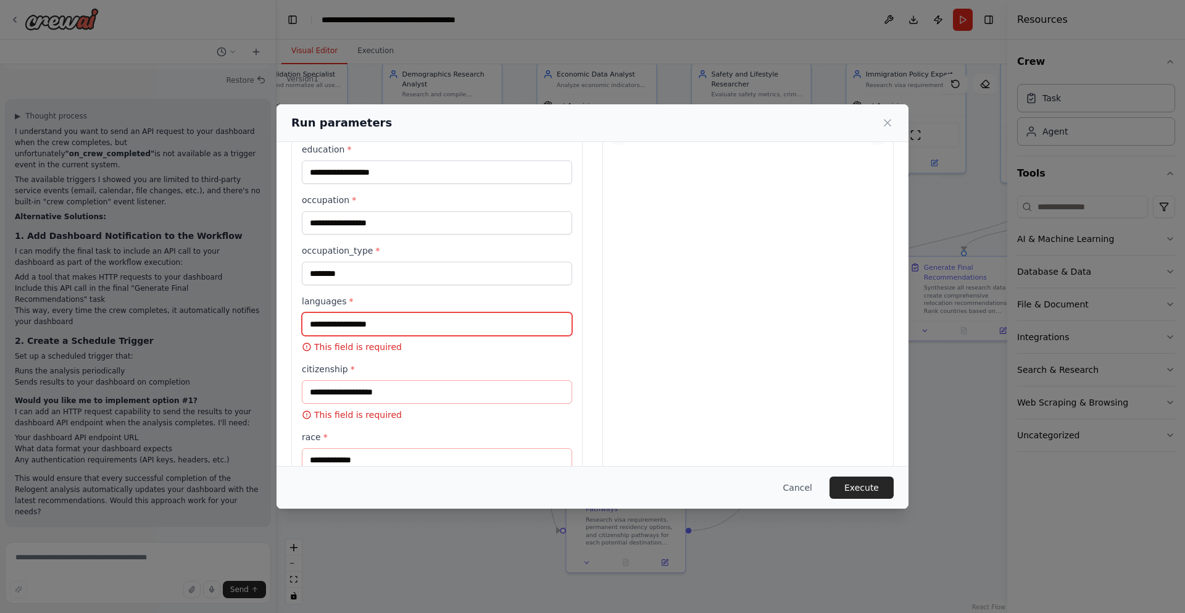
click at [450, 333] on input "languages *" at bounding box center [437, 323] width 270 height 23
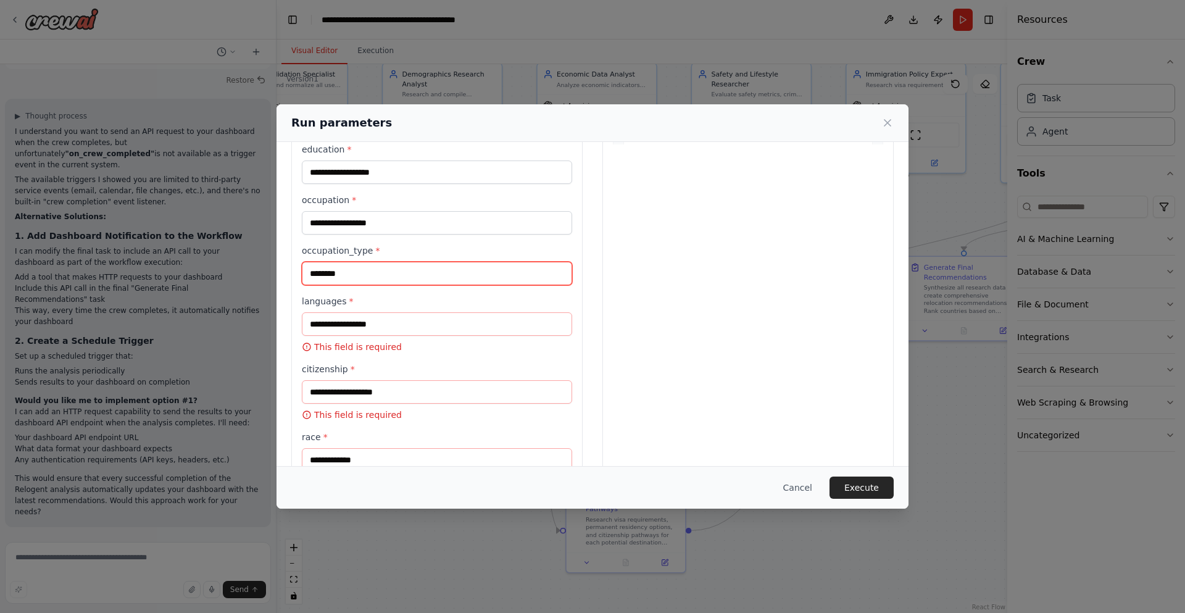
click at [445, 276] on input "********" at bounding box center [437, 273] width 270 height 23
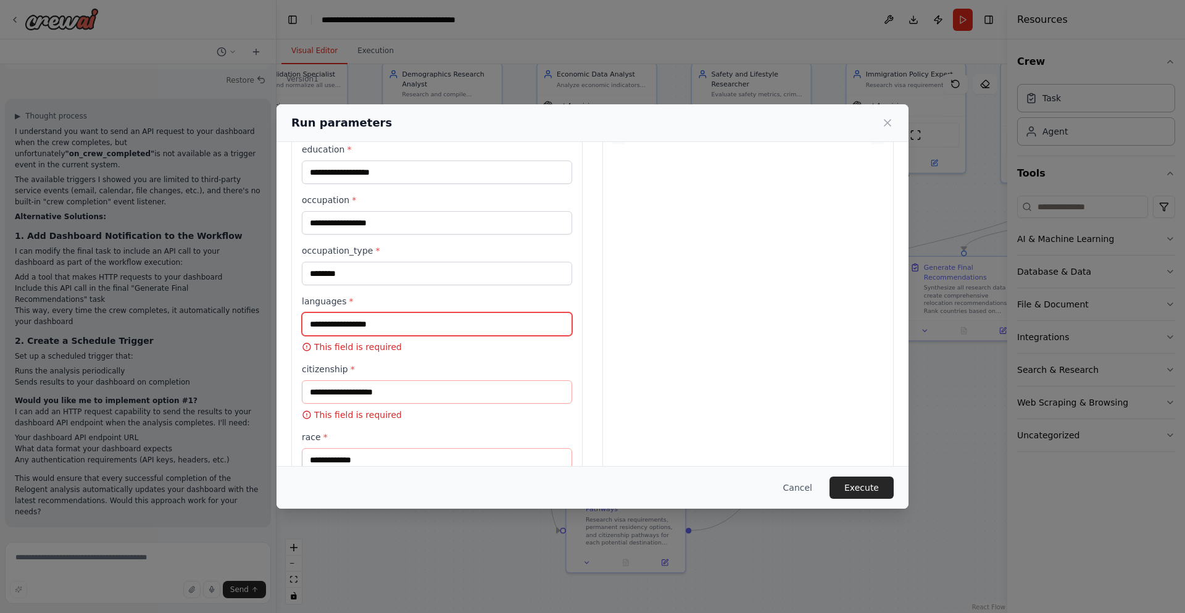
click at [446, 326] on input "languages *" at bounding box center [437, 323] width 270 height 23
type input "*"
type input "**********"
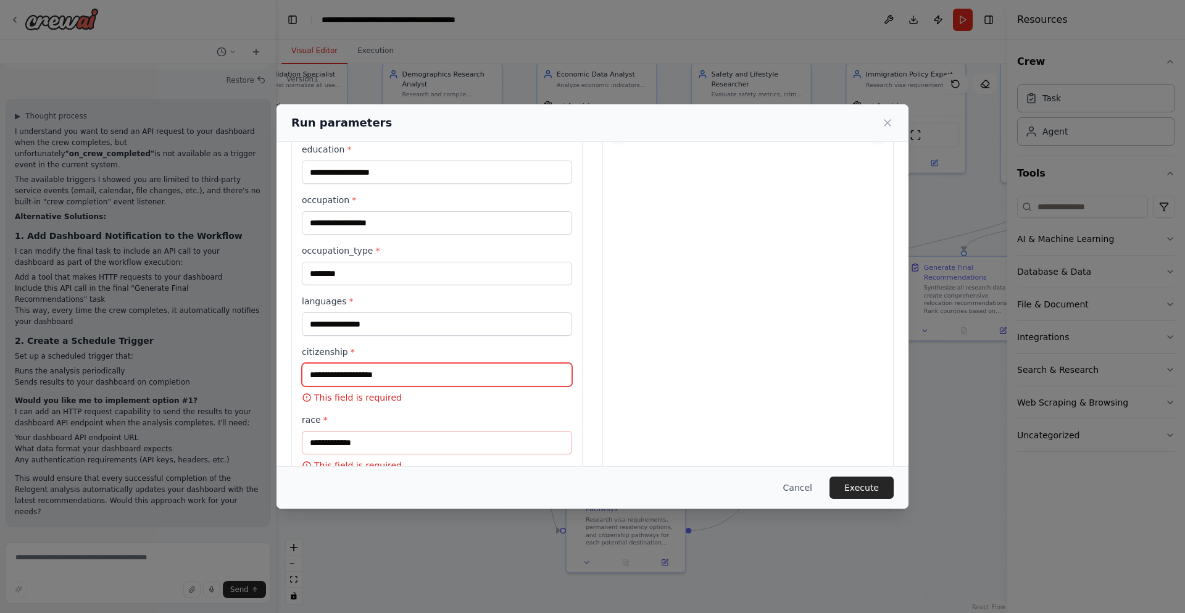
click at [439, 379] on input "citizenship *" at bounding box center [437, 374] width 270 height 23
type input "*******"
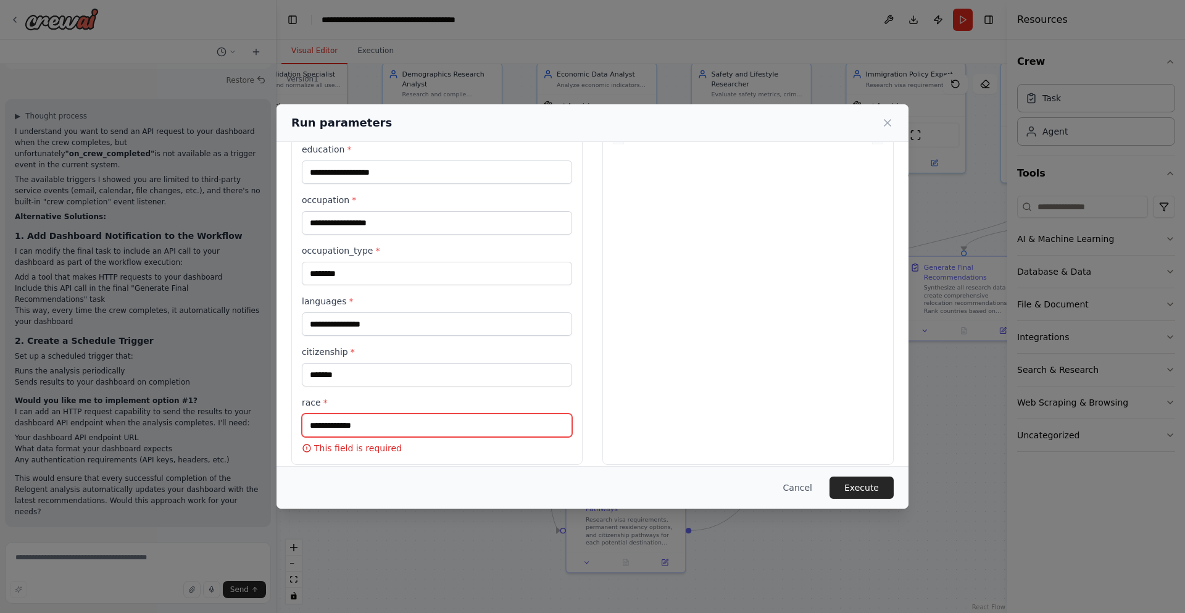
click at [423, 429] on input "race *" at bounding box center [437, 424] width 270 height 23
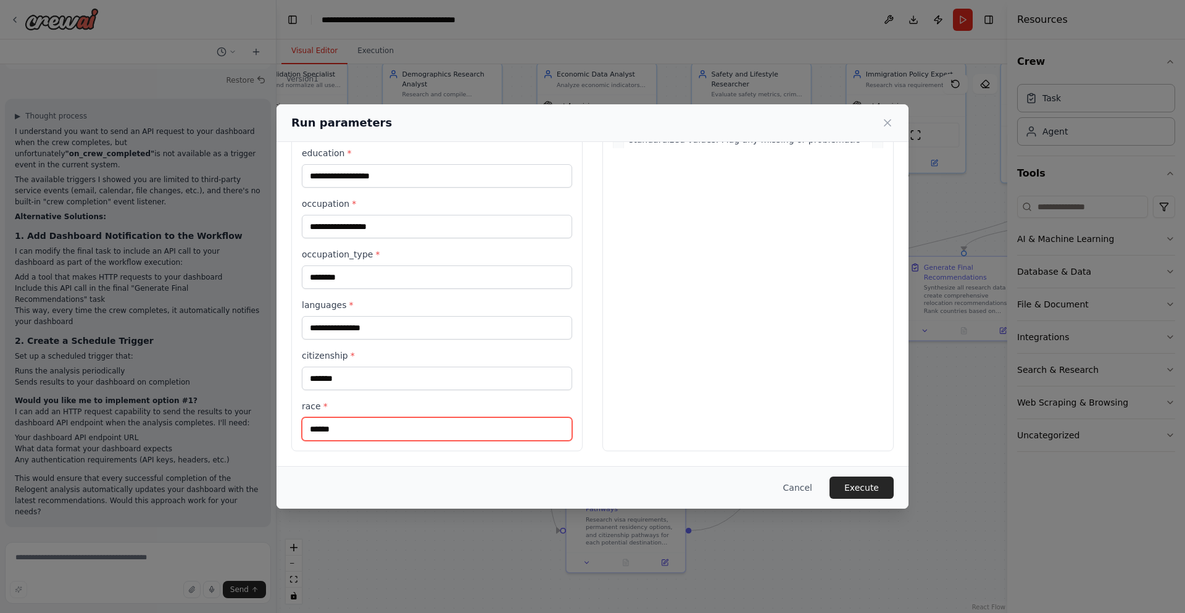
type input "*******"
click at [534, 397] on div "**********" at bounding box center [437, 167] width 270 height 547
click at [876, 482] on button "Execute" at bounding box center [861, 487] width 64 height 22
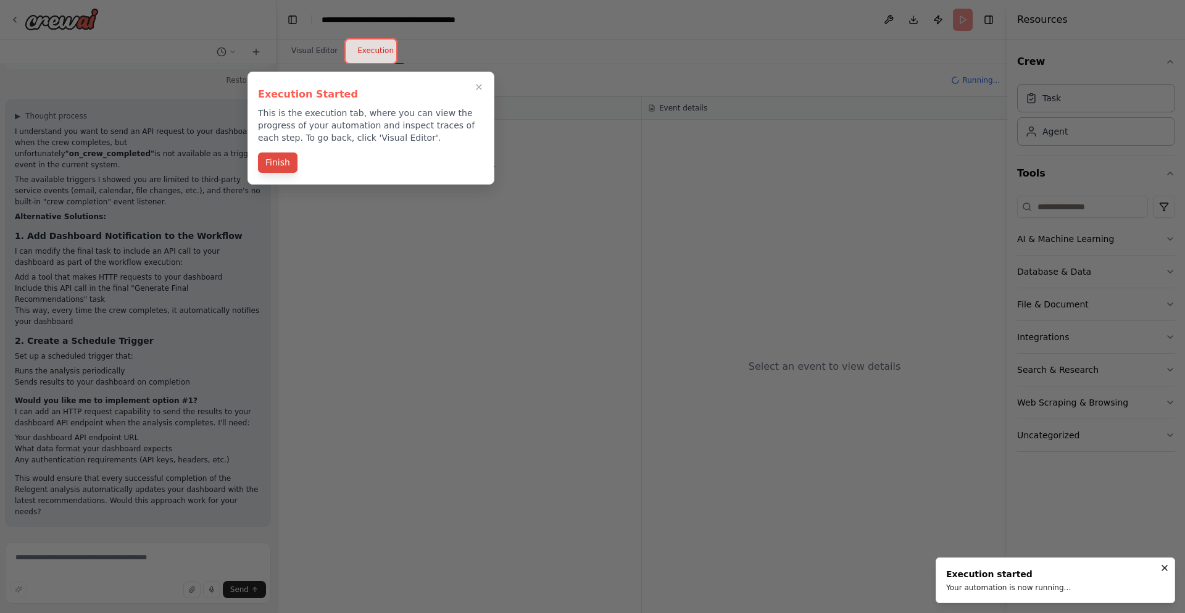
click at [286, 158] on button "Finish" at bounding box center [277, 162] width 39 height 20
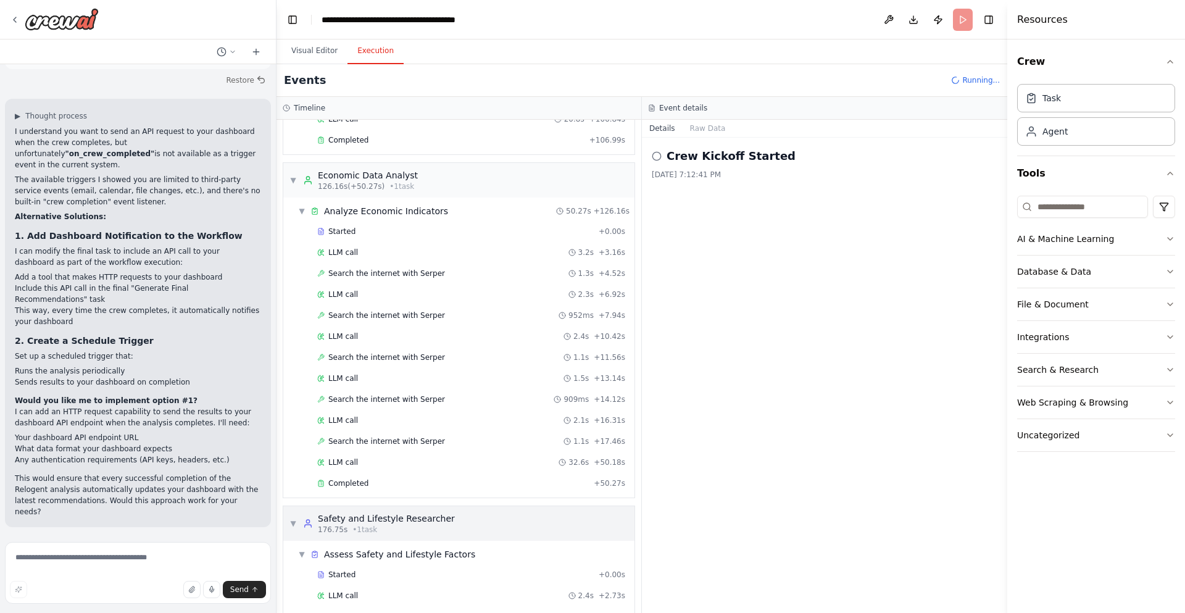
scroll to position [1437, 0]
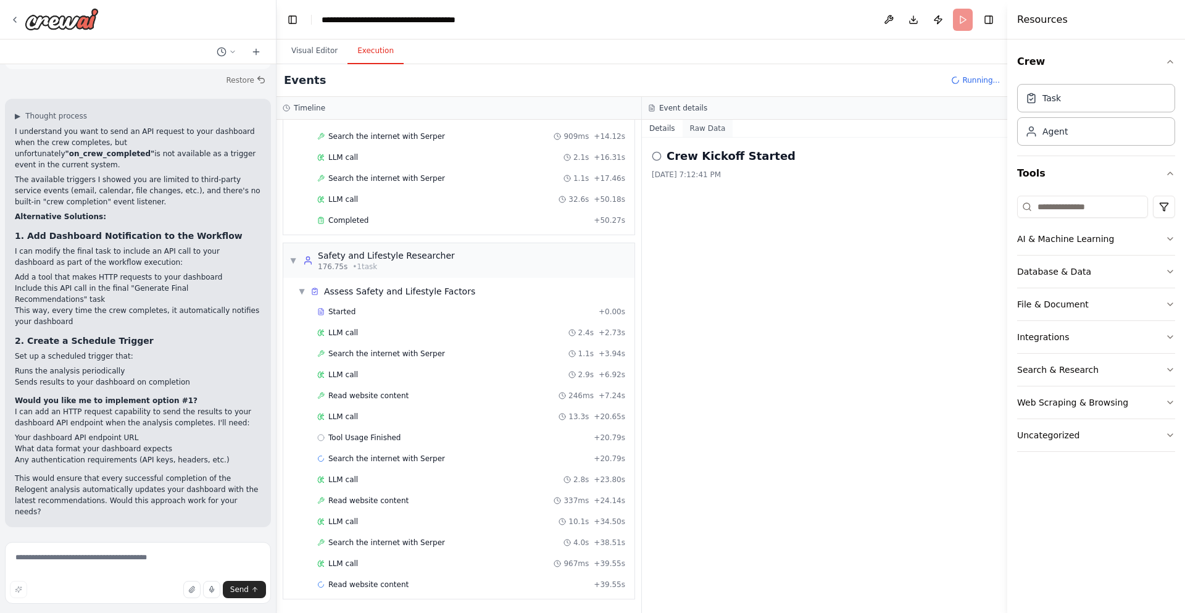
click at [703, 126] on button "Raw Data" at bounding box center [707, 128] width 51 height 17
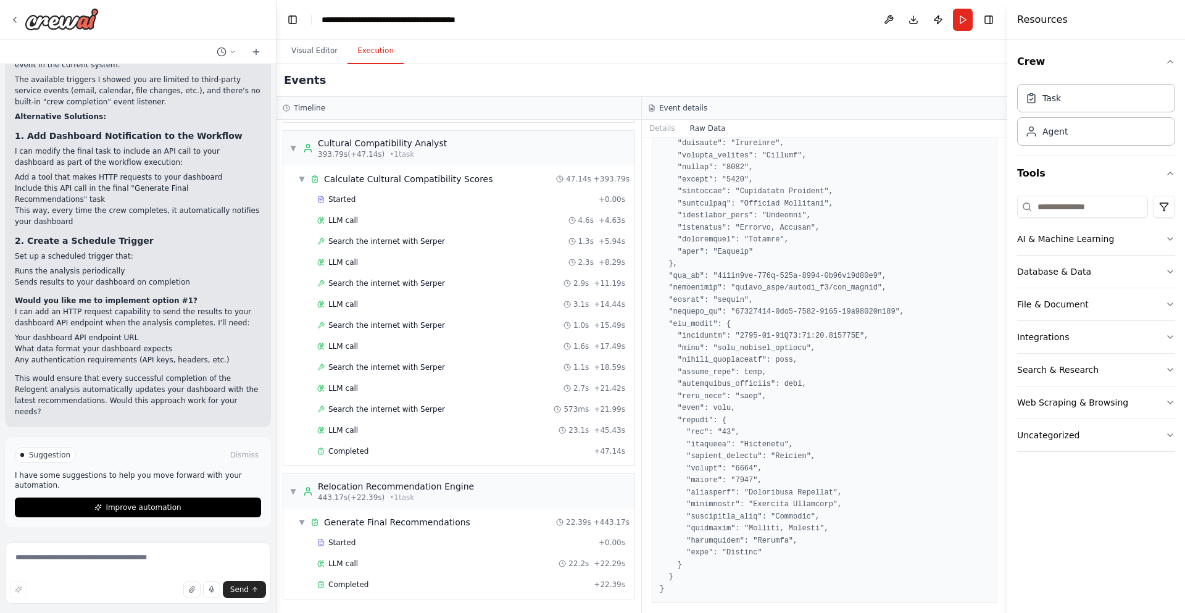
scroll to position [0, 0]
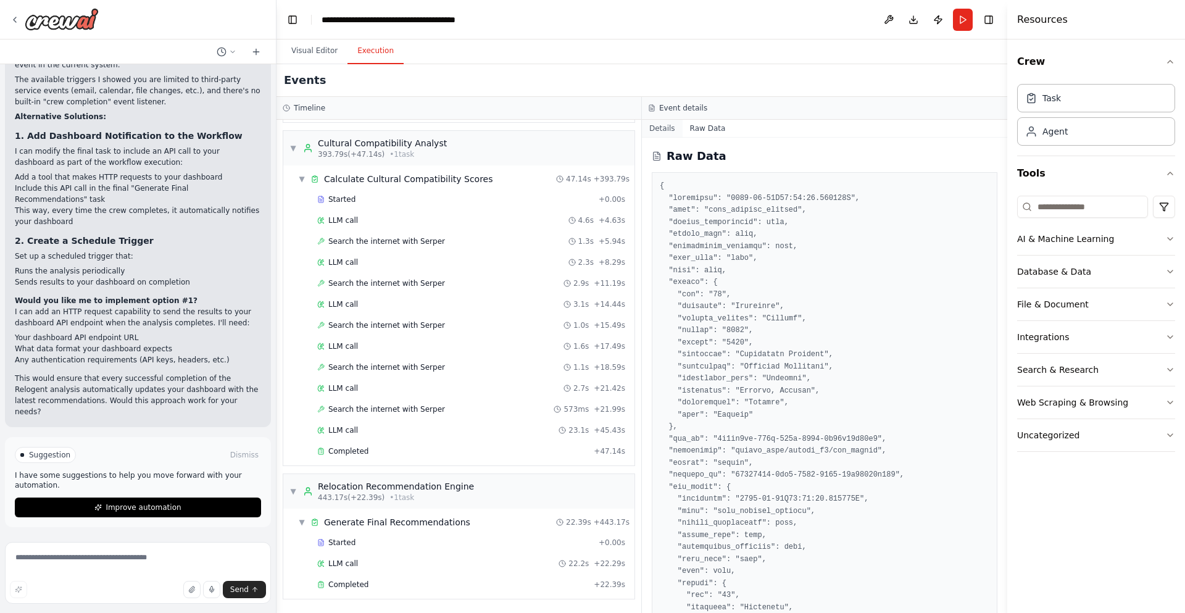
click at [664, 125] on button "Details" at bounding box center [662, 128] width 41 height 17
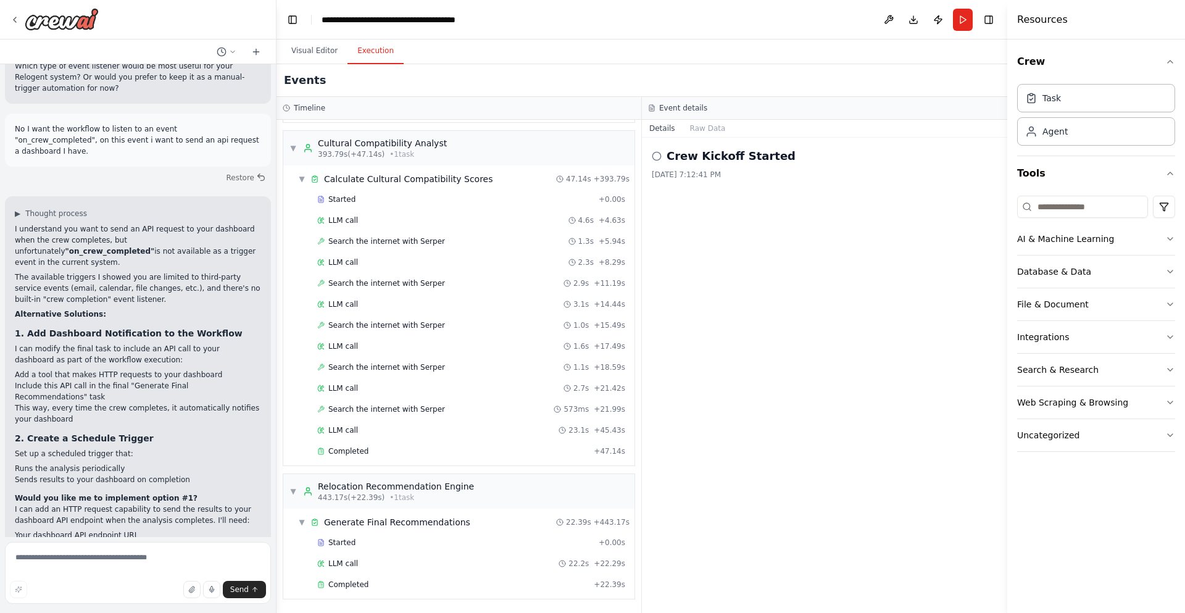
scroll to position [4143, 0]
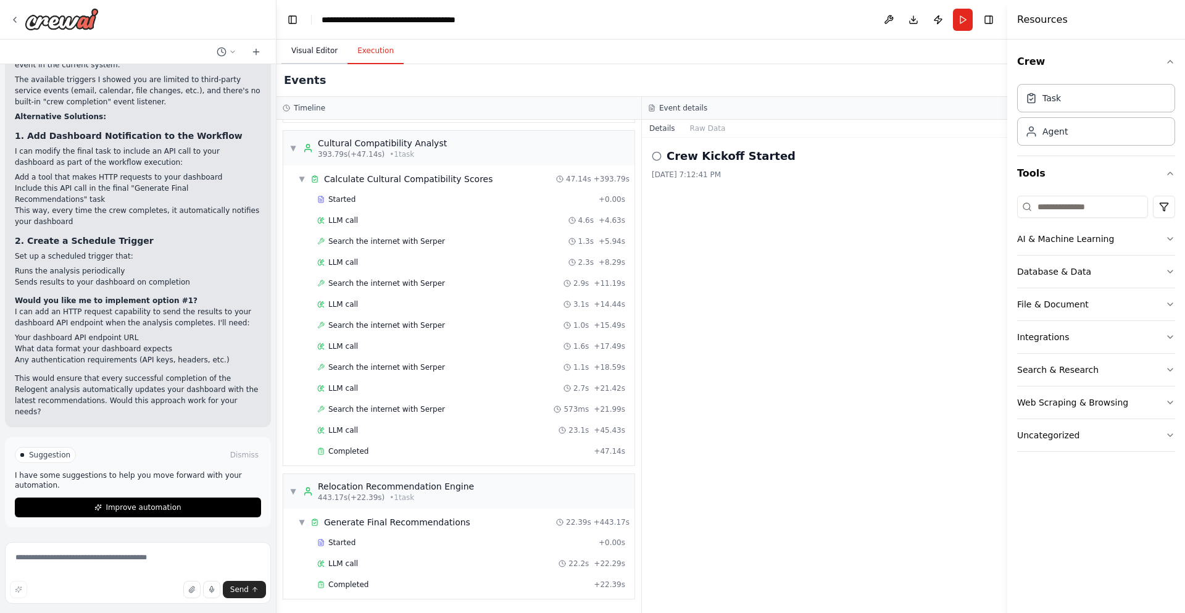
click at [318, 43] on button "Visual Editor" at bounding box center [314, 51] width 66 height 26
click at [354, 50] on button "Execution" at bounding box center [375, 51] width 56 height 26
click at [537, 152] on div "▼ Cultural Compatibility Analyst 393.79s (+47.14s) • 1 task" at bounding box center [458, 148] width 351 height 35
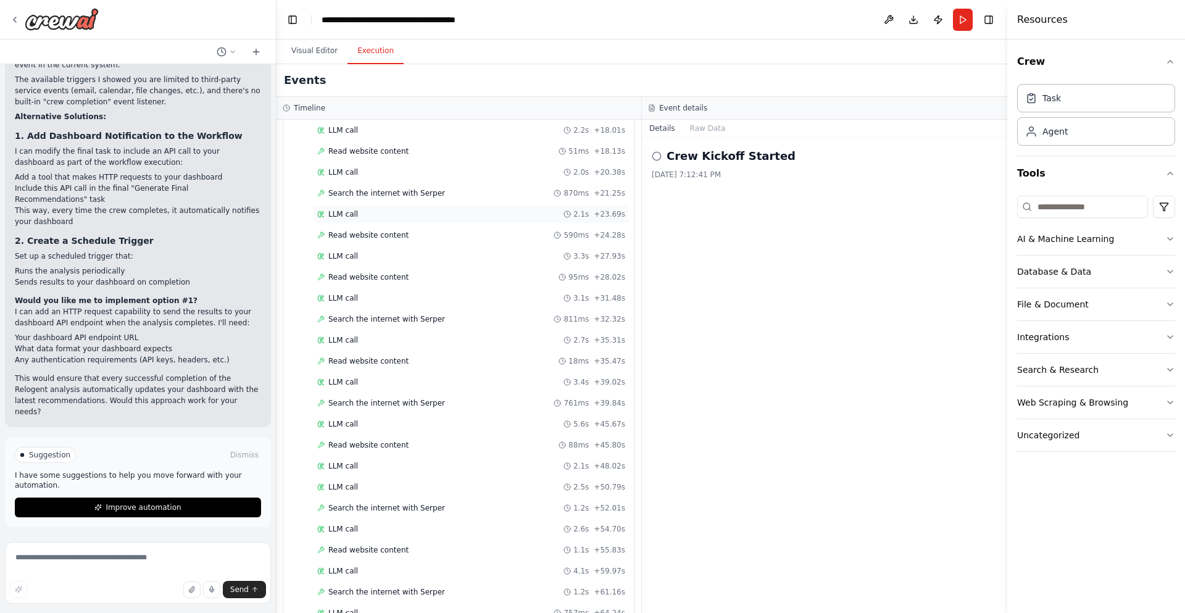
scroll to position [0, 0]
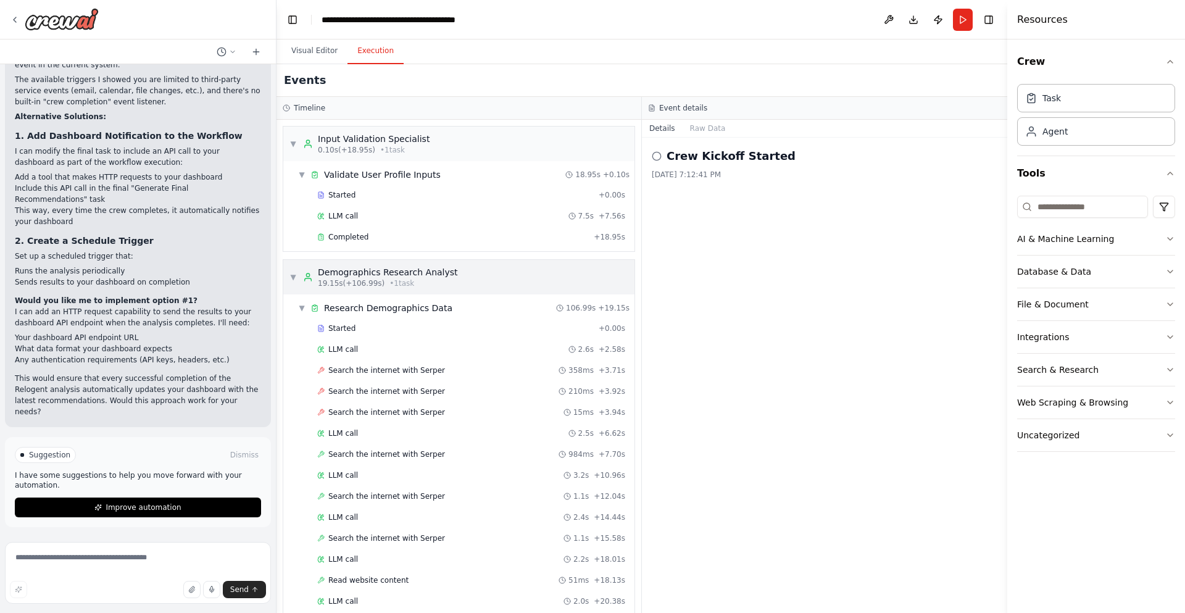
click at [426, 273] on div "Demographics Research Analyst" at bounding box center [388, 272] width 140 height 12
click at [421, 135] on div "▼ Input Validation Specialist 0.10s (+18.95s) • 1 task" at bounding box center [458, 143] width 351 height 35
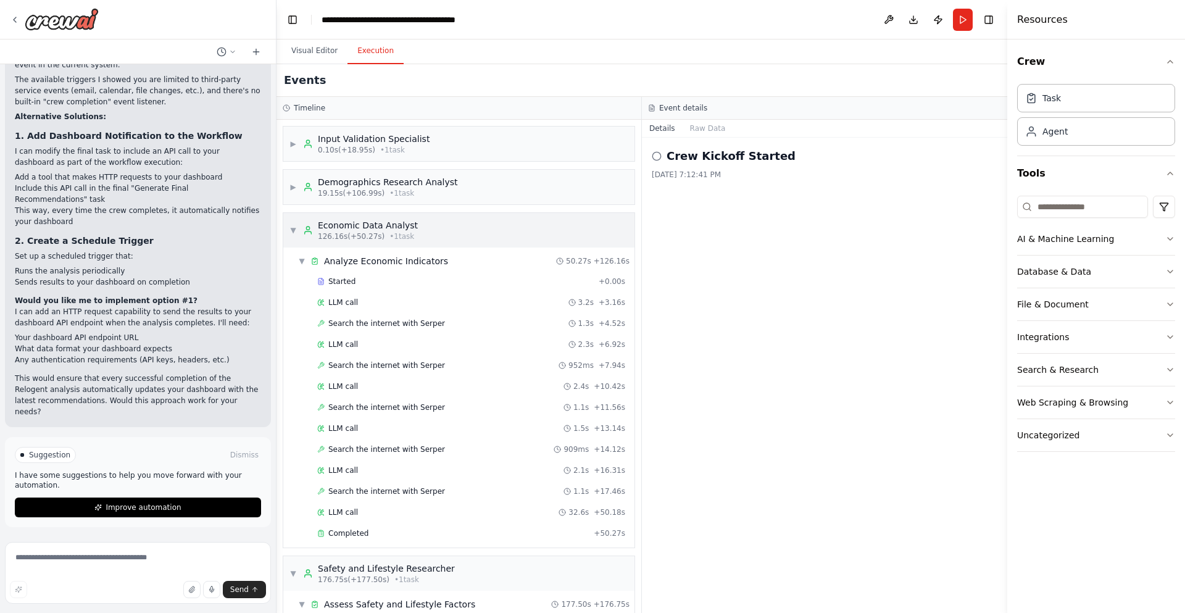
click at [391, 223] on div "Economic Data Analyst" at bounding box center [368, 225] width 100 height 12
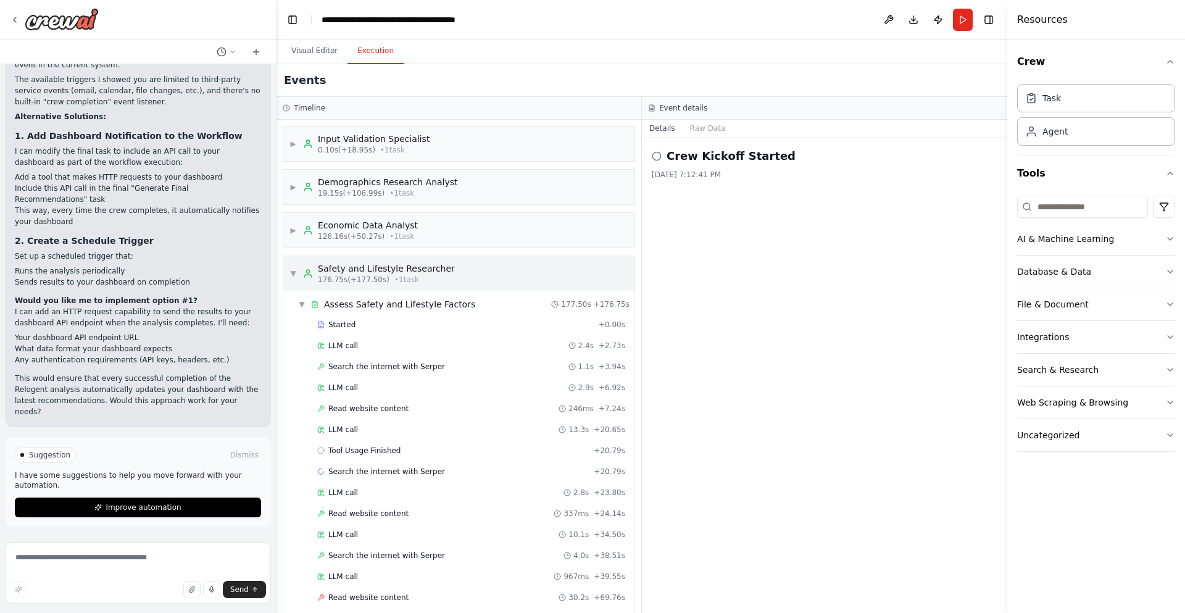
click at [391, 263] on div "Safety and Lifestyle Researcher" at bounding box center [386, 268] width 137 height 12
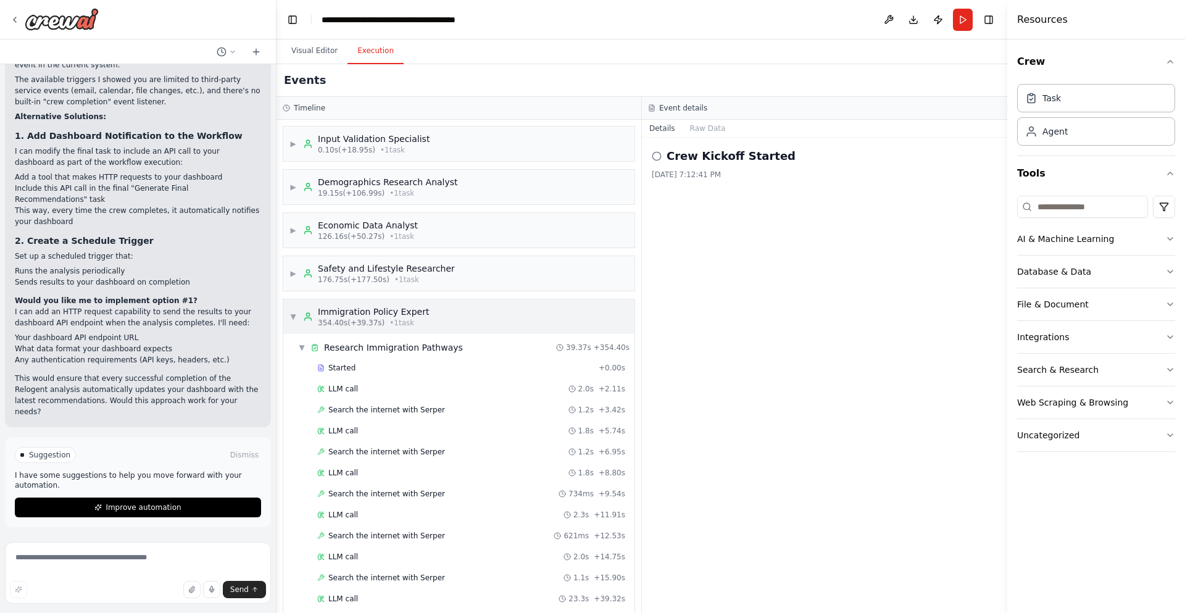
click at [399, 314] on div "Immigration Policy Expert" at bounding box center [373, 311] width 111 height 12
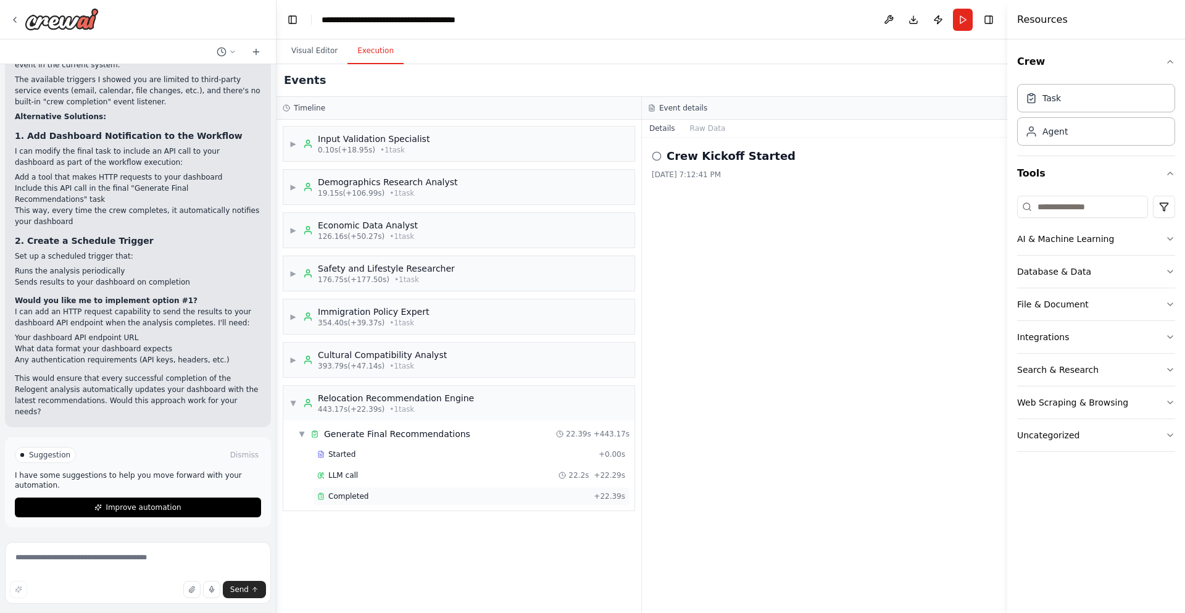
click at [424, 502] on div "Completed + 22.39s" at bounding box center [471, 496] width 317 height 19
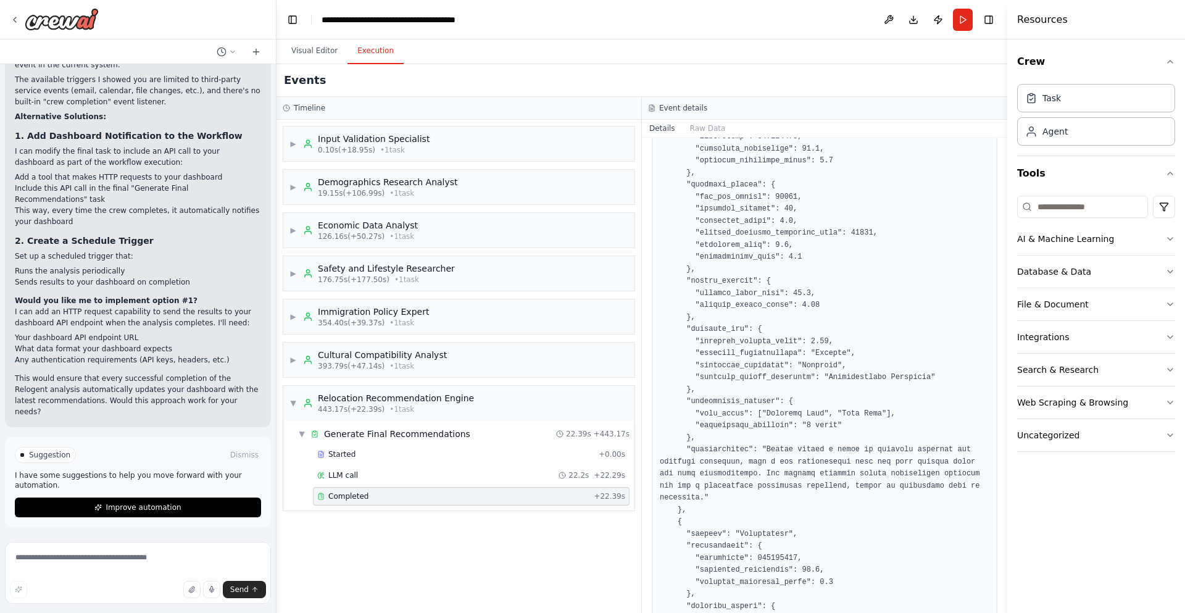
scroll to position [752, 0]
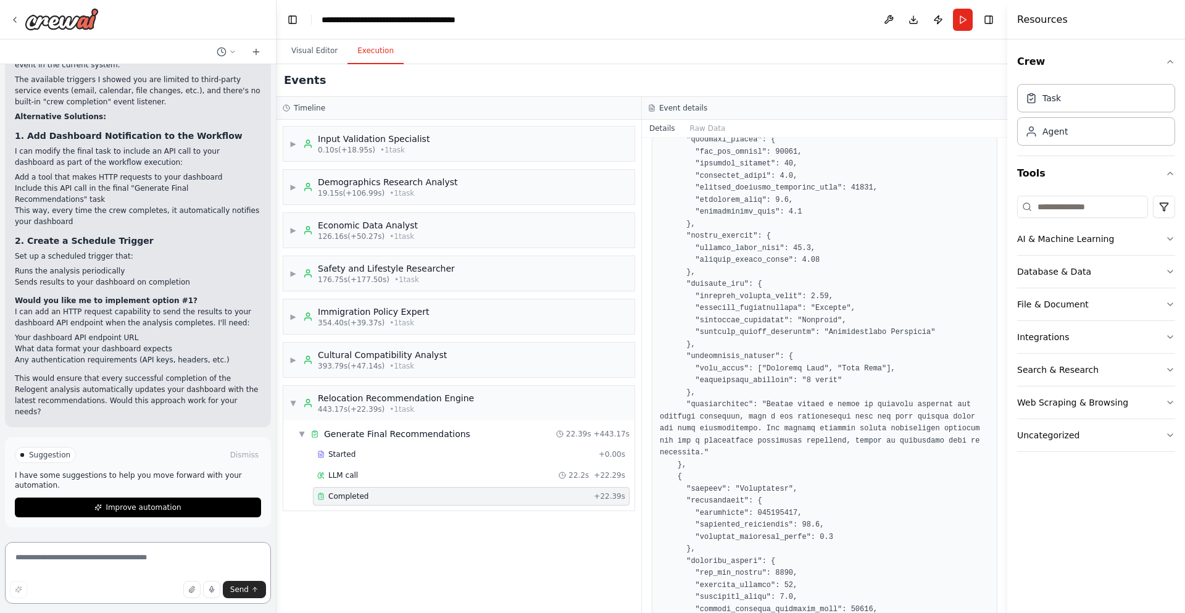
click at [85, 553] on textarea at bounding box center [138, 573] width 266 height 62
type textarea "*"
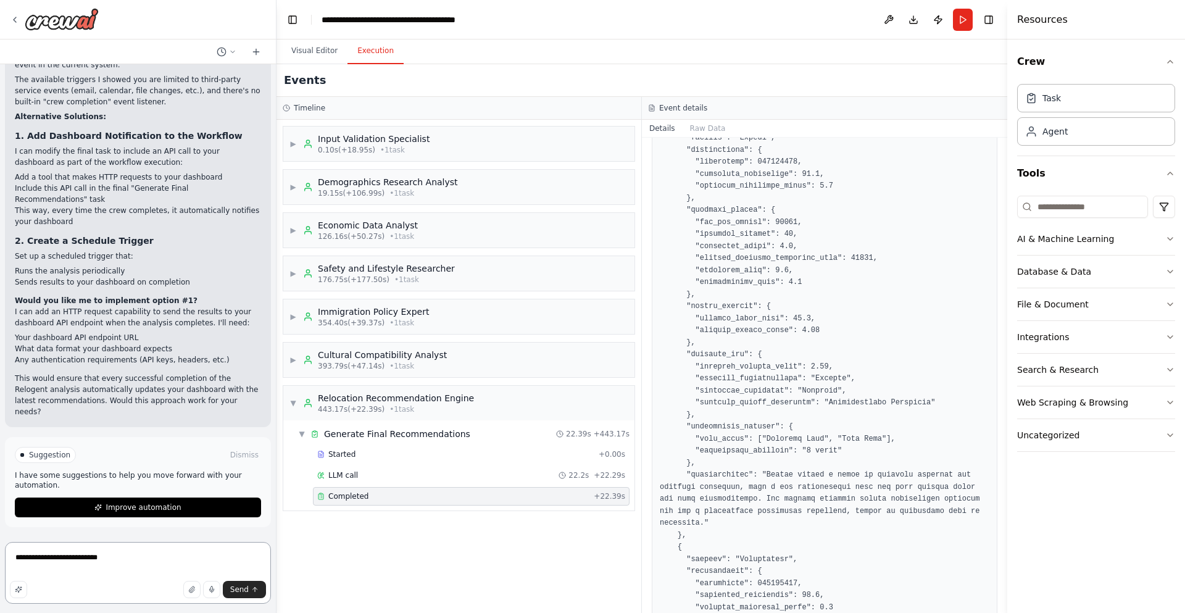
scroll to position [682, 0]
type textarea "**********"
click at [328, 575] on div "▶ Input Validation Specialist 0.10s (+18.95s) • 1 task ▶ Demographics Research …" at bounding box center [458, 366] width 365 height 493
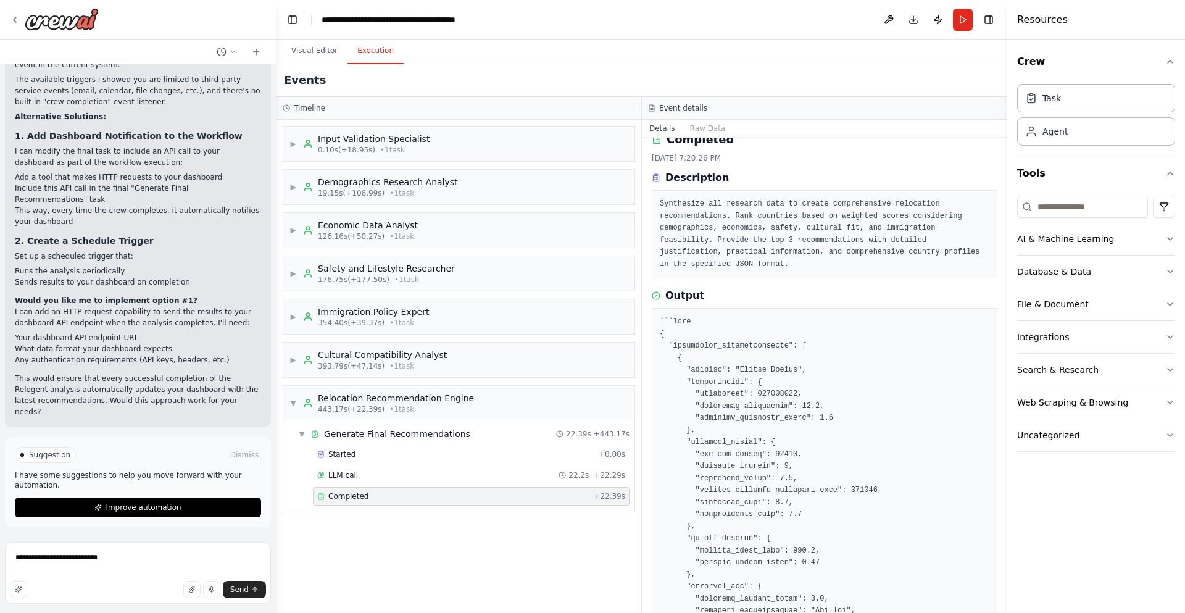
scroll to position [5, 0]
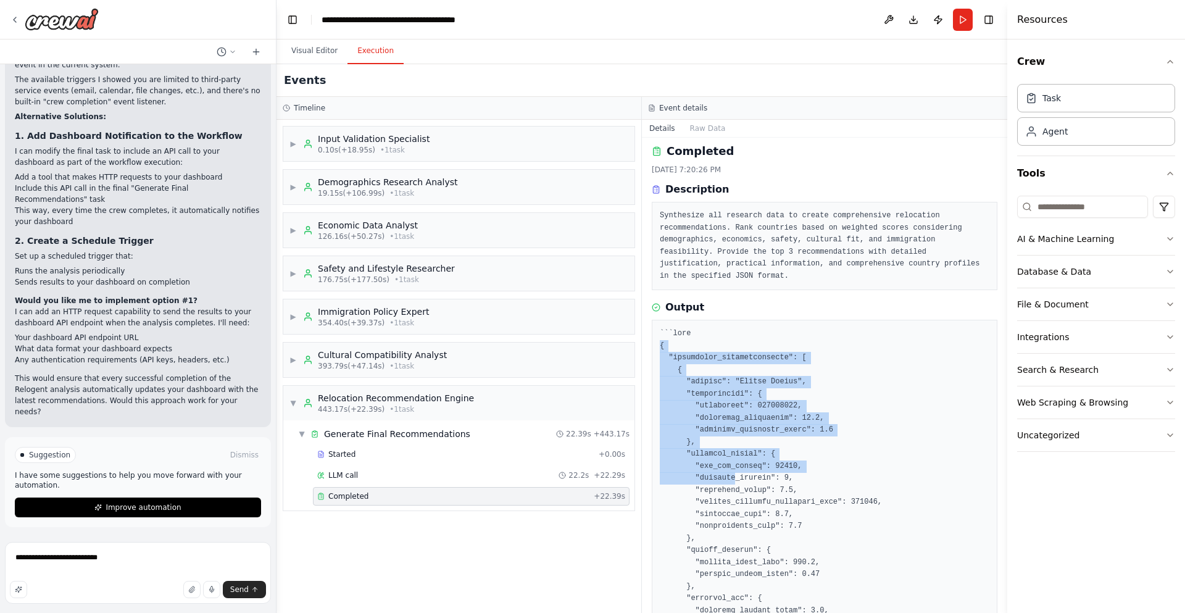
drag, startPoint x: 655, startPoint y: 346, endPoint x: 737, endPoint y: 475, distance: 153.2
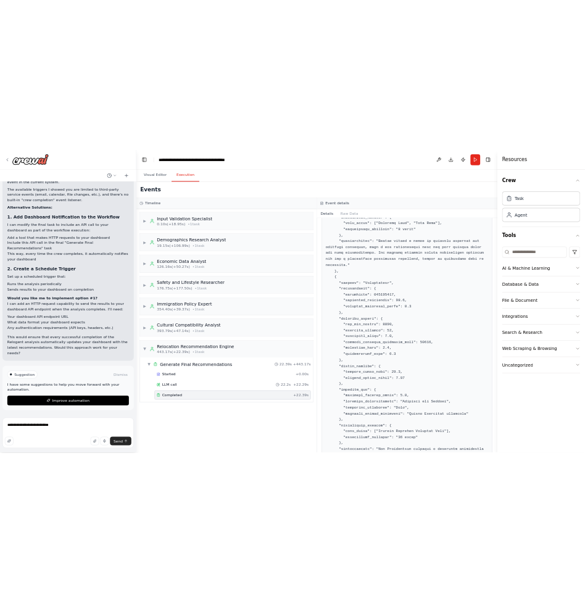
scroll to position [1095, 0]
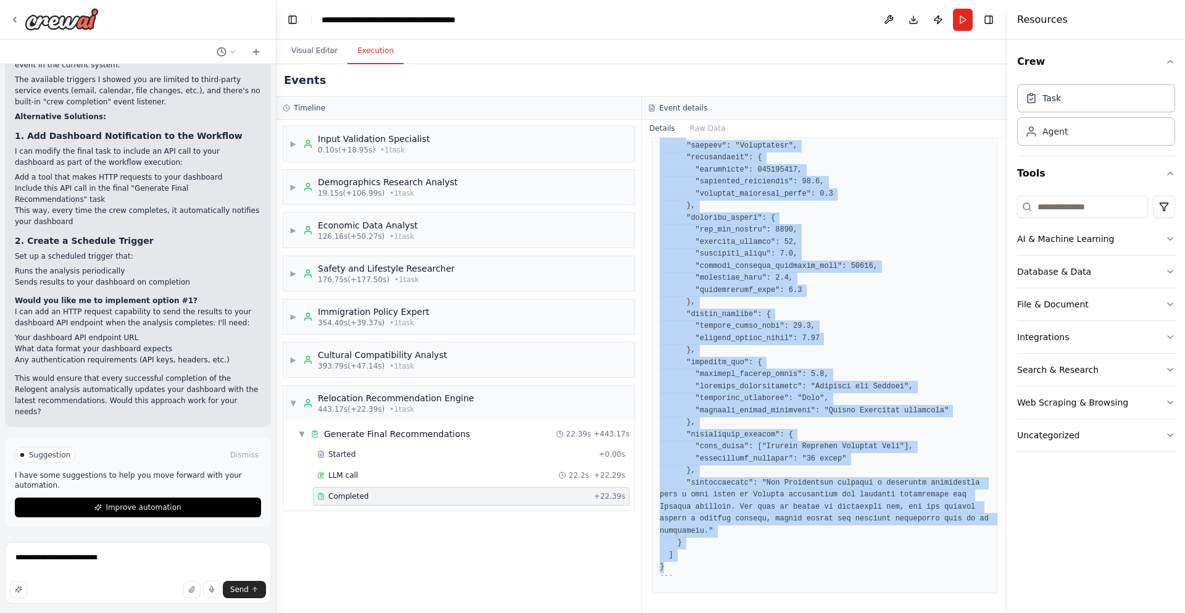
copy pre "{ "relocation_recommendations": [ { "country": "[GEOGRAPHIC_DATA]", "demographi…"
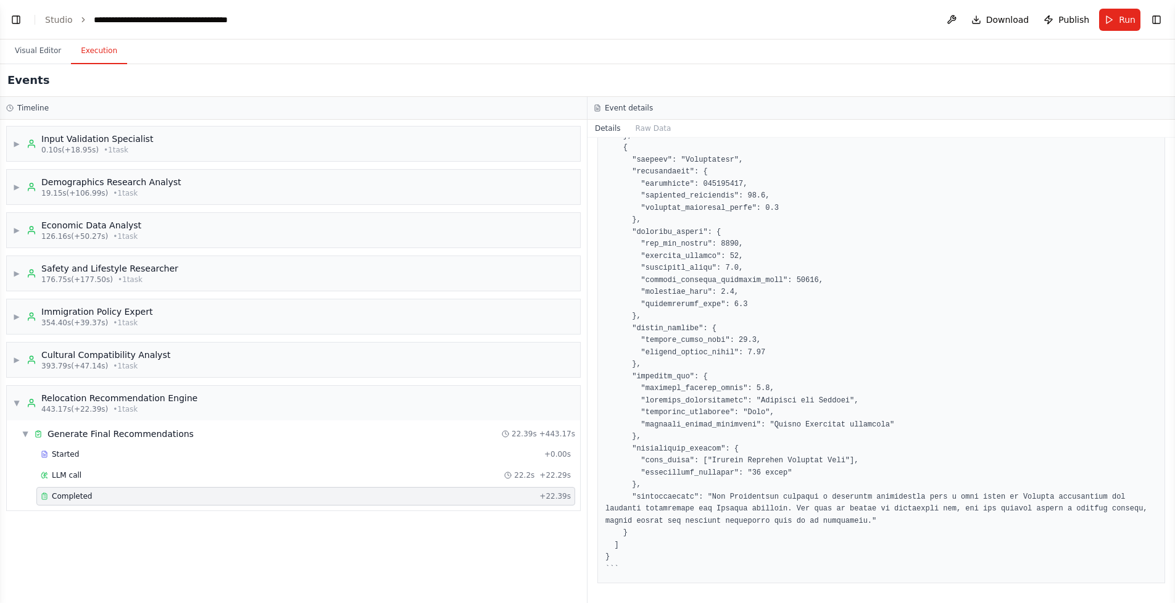
scroll to position [4143, 0]
click at [225, 267] on div "▶ Safety and Lifestyle Researcher 176.75s (+177.50s) • 1 task" at bounding box center [293, 273] width 573 height 35
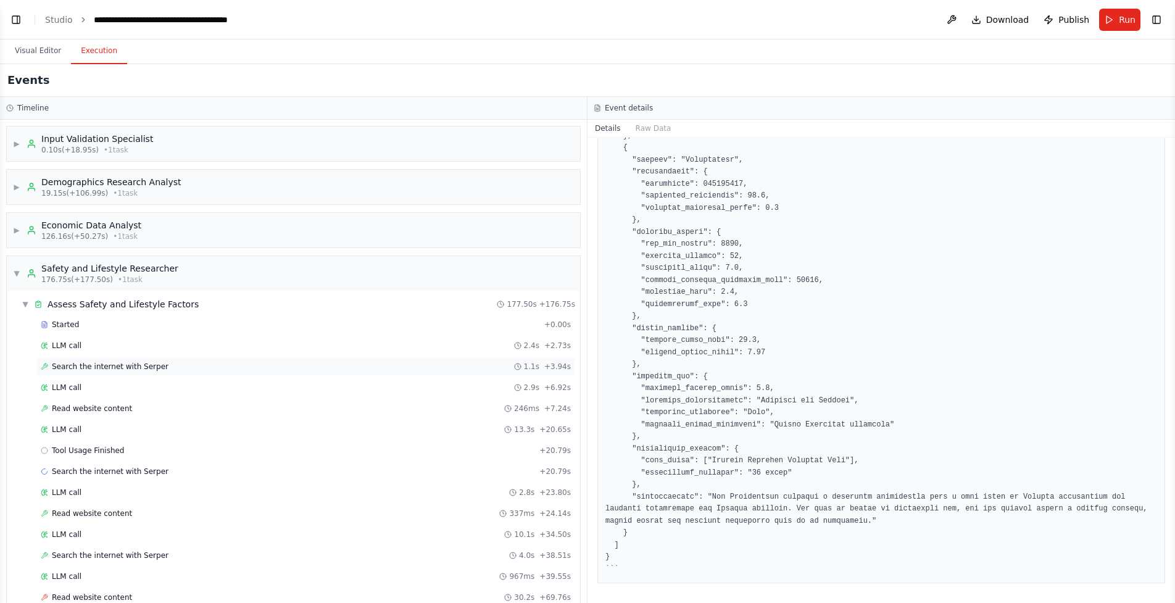
click at [225, 362] on div "Search the internet with [PERSON_NAME] 1.1s + 3.94s" at bounding box center [306, 367] width 530 height 10
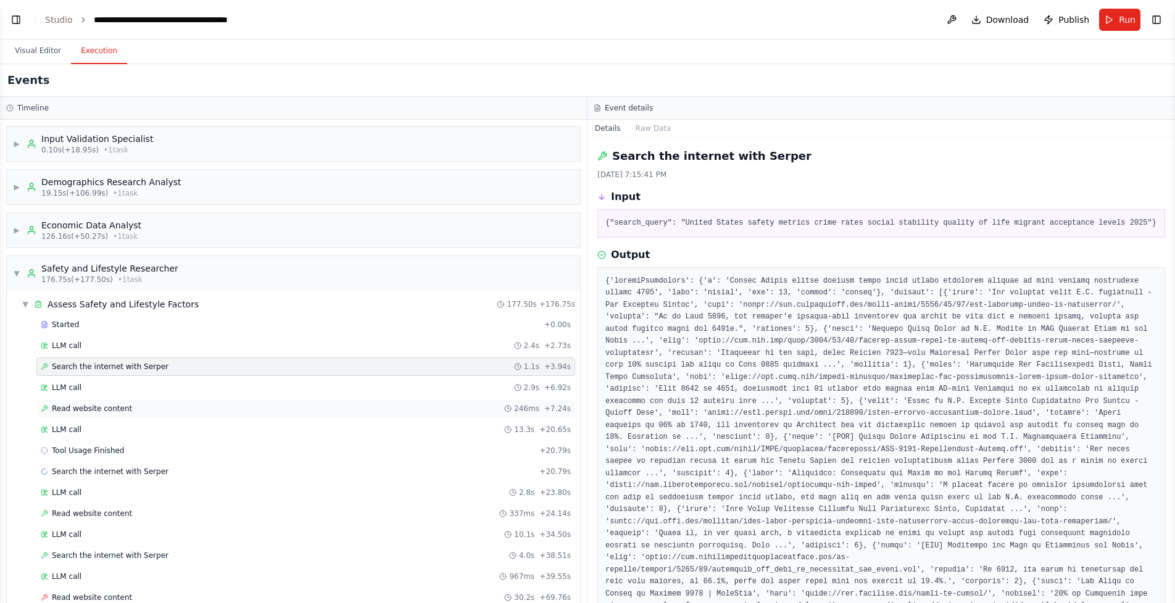
click at [354, 407] on div "Read website content 246ms + 7.24s" at bounding box center [306, 409] width 530 height 10
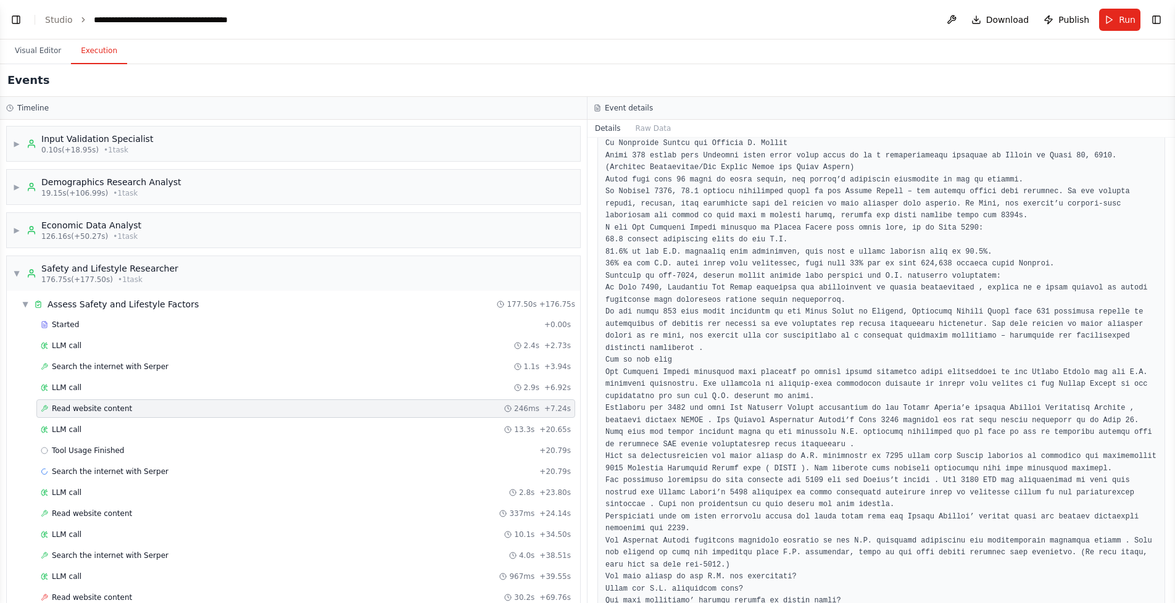
scroll to position [777, 0]
click at [408, 368] on div "Search the internet with [PERSON_NAME] 1.1s + 3.94s" at bounding box center [306, 367] width 530 height 10
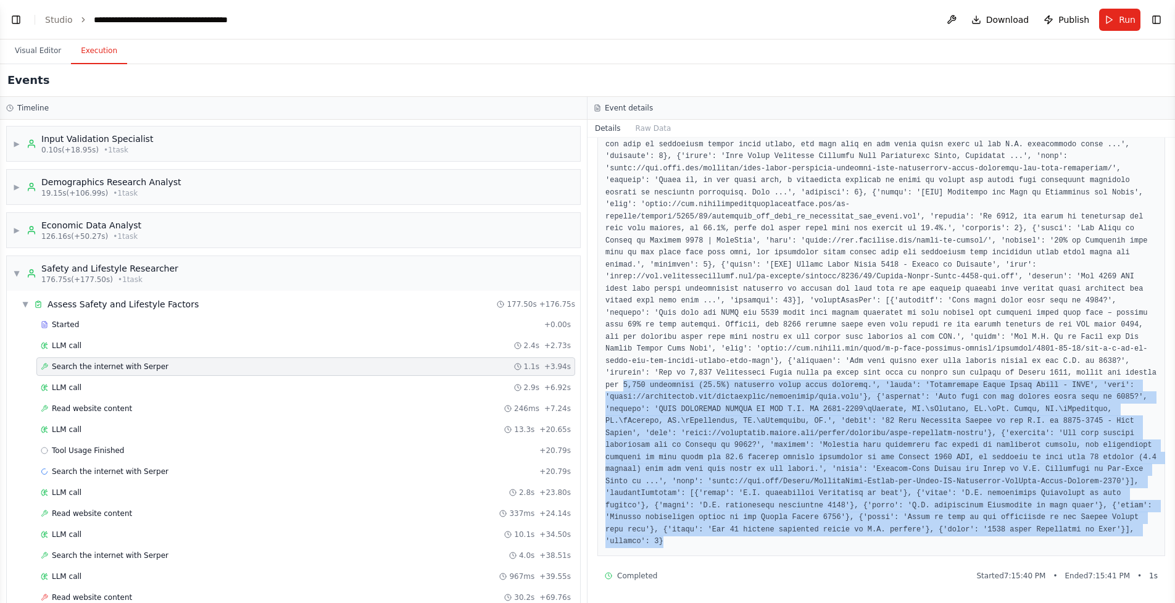
drag, startPoint x: 820, startPoint y: 550, endPoint x: 659, endPoint y: 390, distance: 226.9
click at [659, 390] on div at bounding box center [881, 235] width 568 height 642
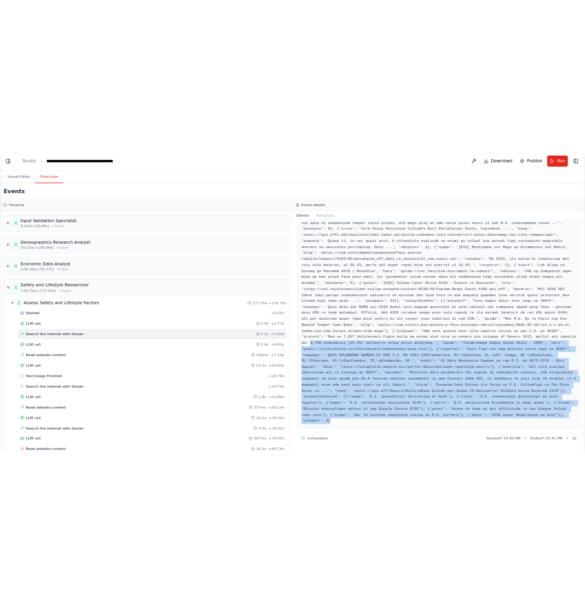
scroll to position [0, 0]
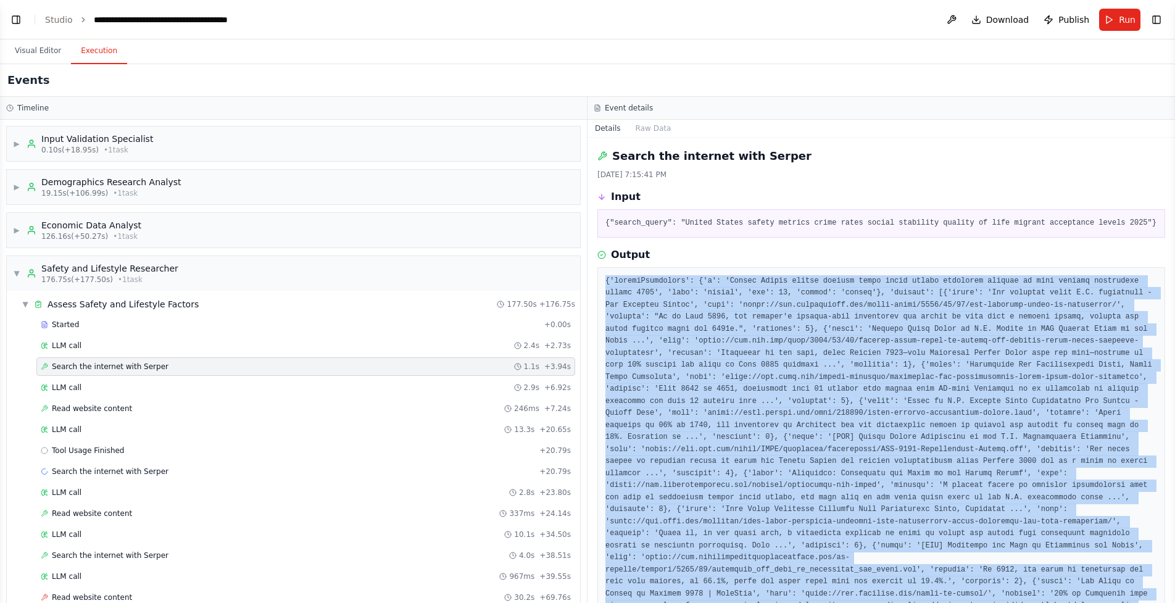
click at [605, 291] on div at bounding box center [881, 588] width 568 height 642
copy pre "{'loremiPsumdolors': {'a': 'Consec Adipis elitse doeiusm tempo incid utlabo etd…"
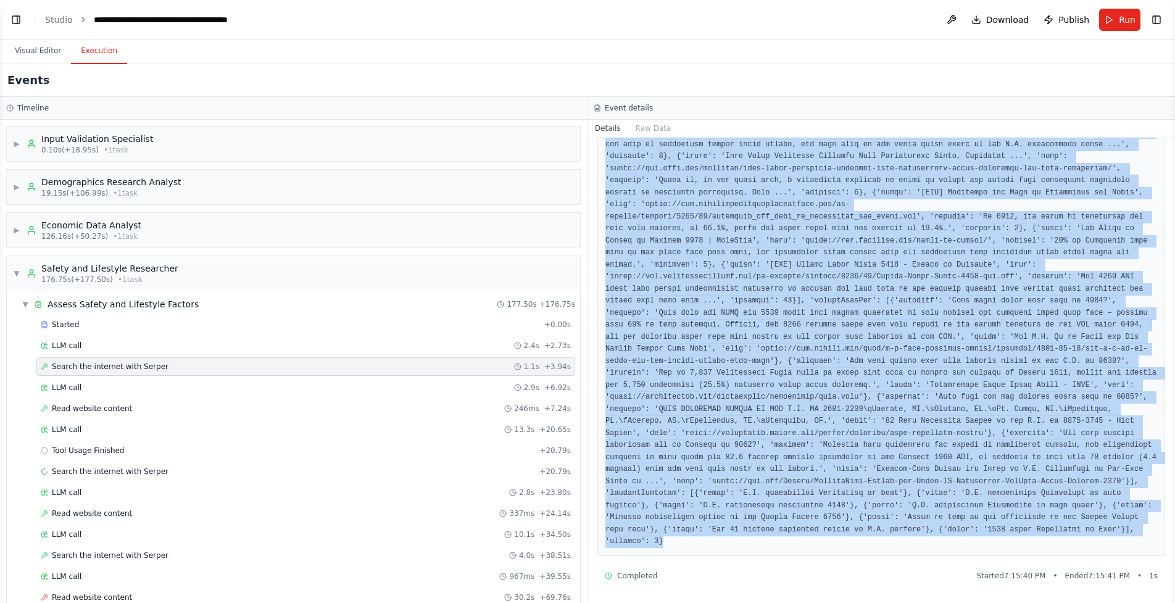
scroll to position [365, 0]
